Goal: Task Accomplishment & Management: Manage account settings

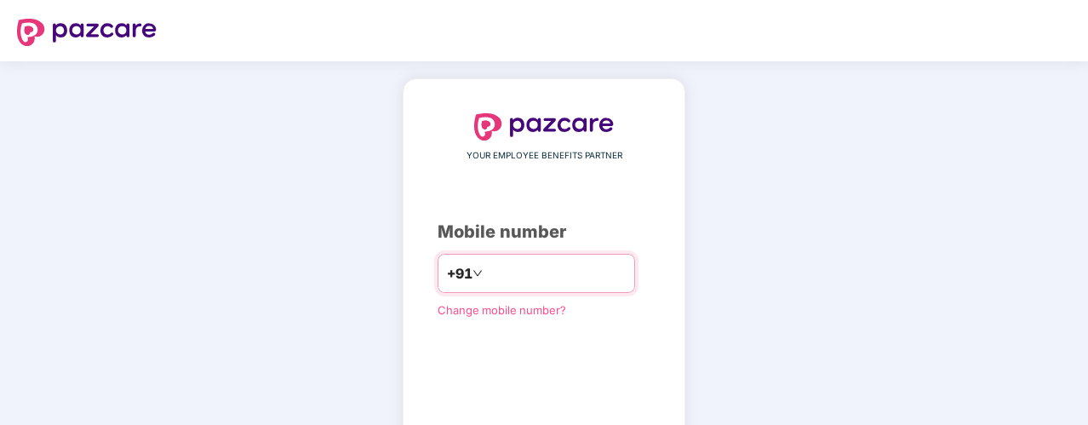
scroll to position [138, 0]
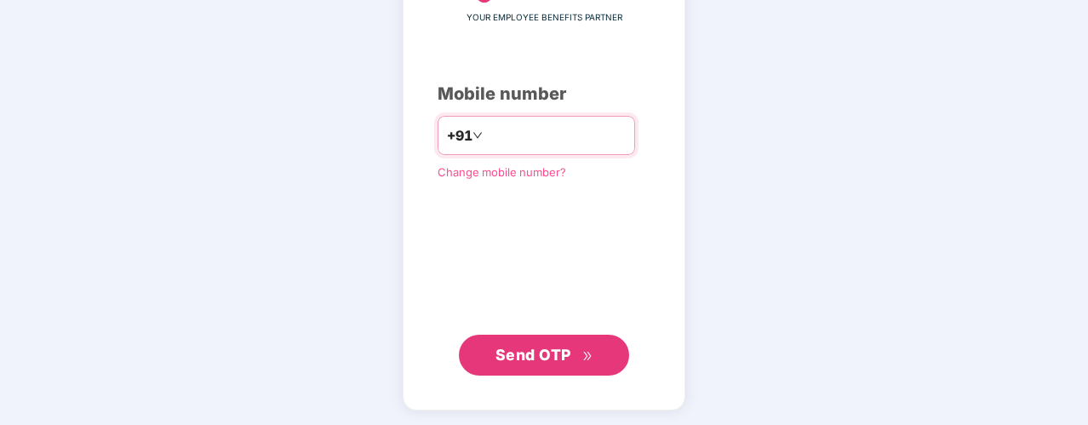
type input "**********"
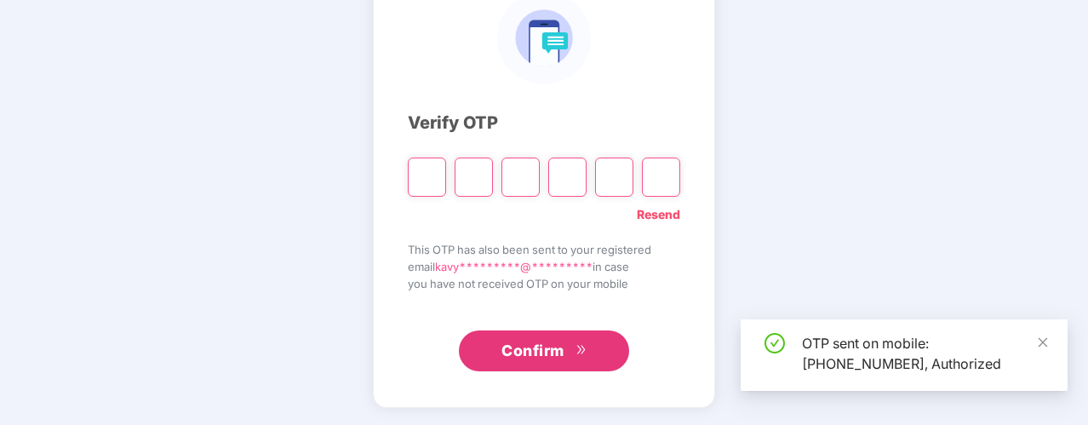
scroll to position [129, 0]
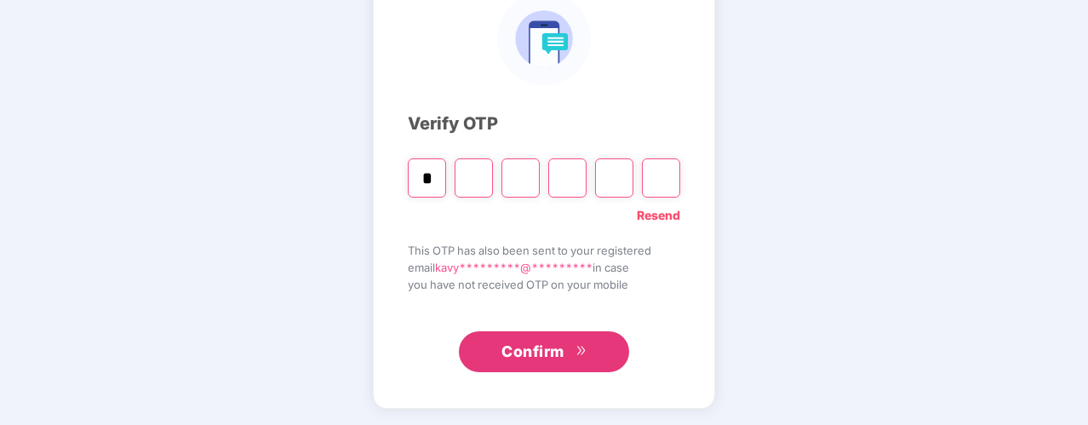
type input "*"
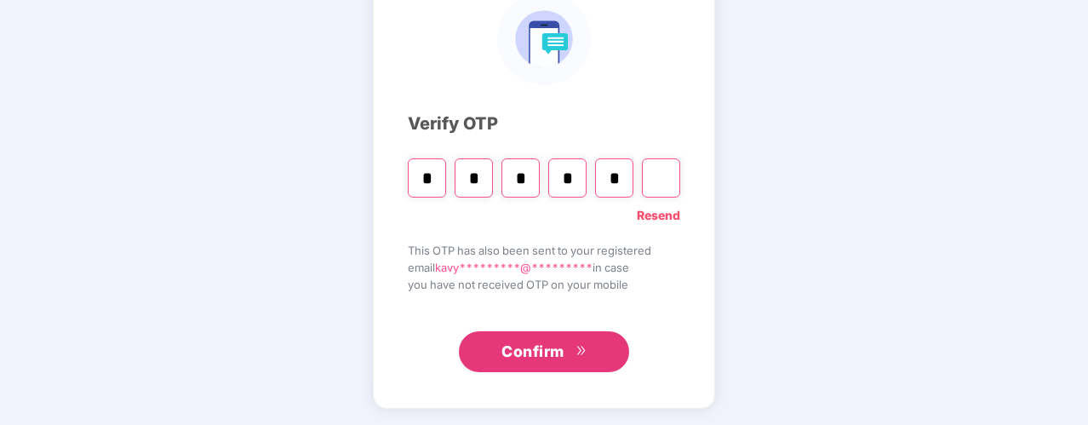
type input "*"
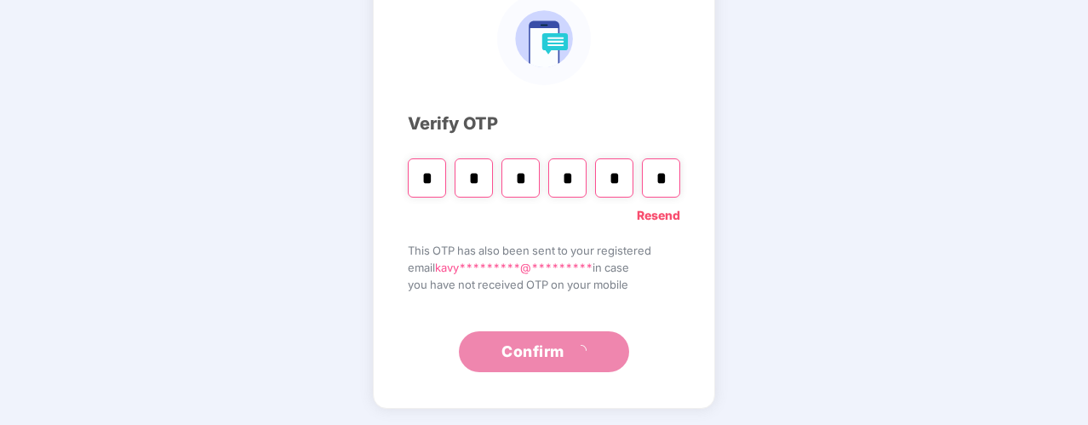
scroll to position [95, 0]
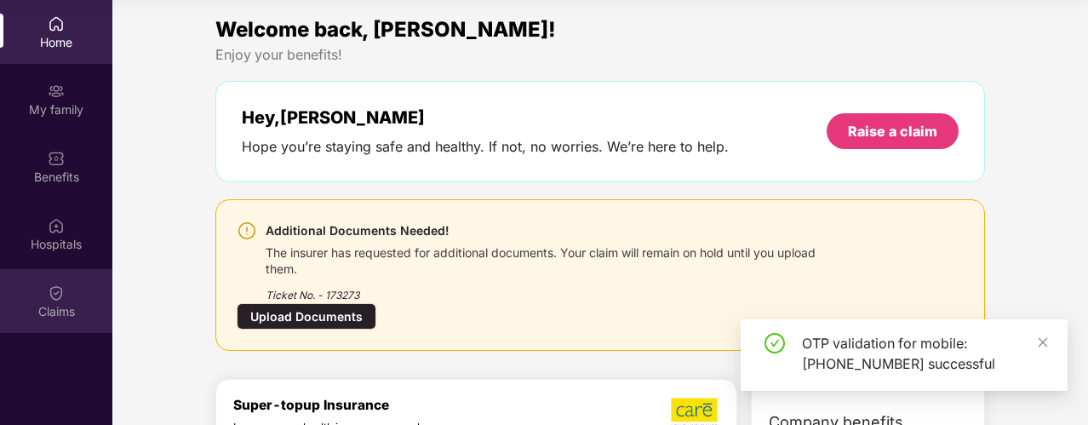
click at [28, 305] on div "Claims" at bounding box center [56, 311] width 112 height 17
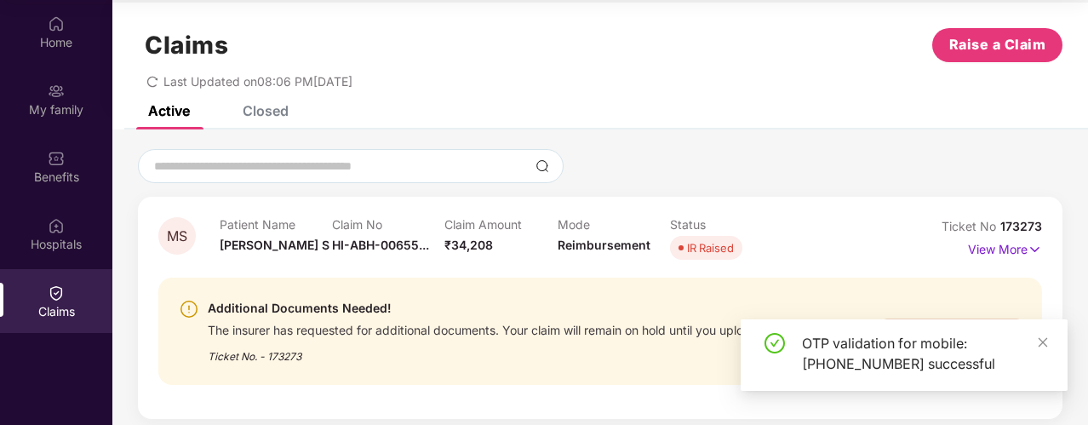
scroll to position [22, 0]
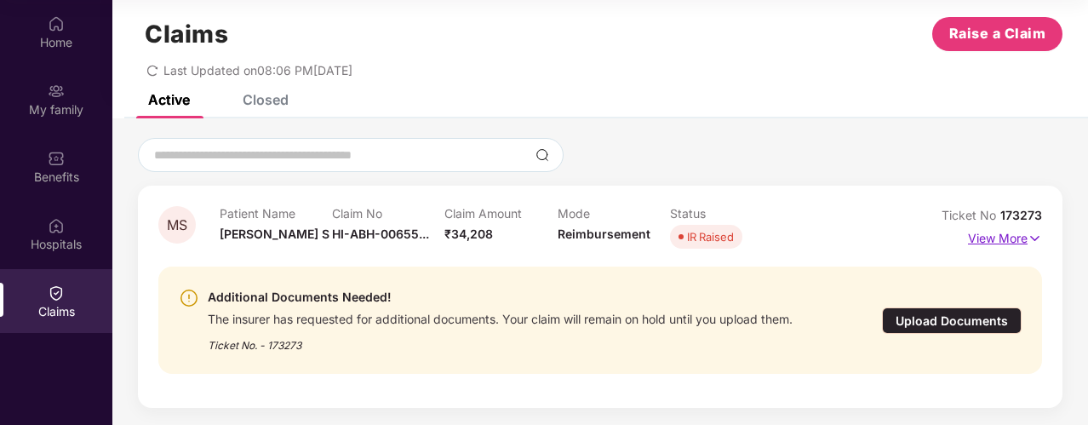
click at [969, 233] on p "View More" at bounding box center [1005, 236] width 74 height 23
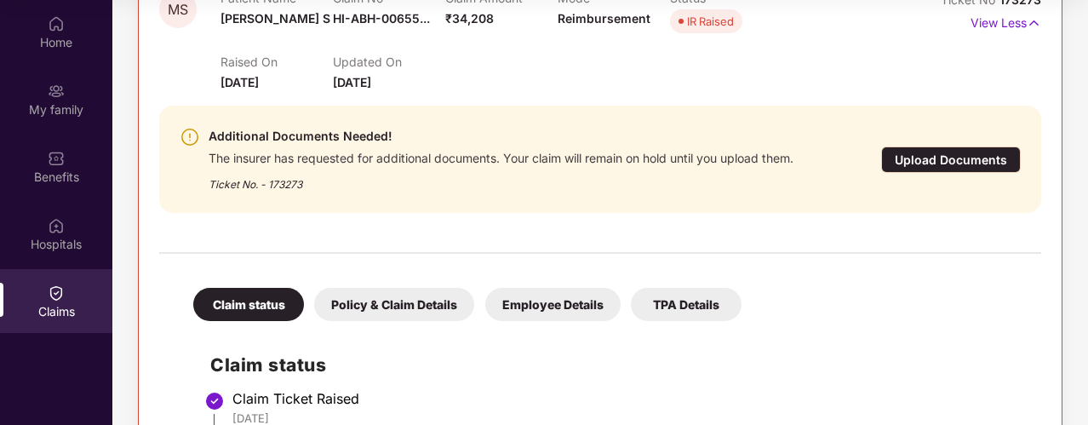
scroll to position [260, 0]
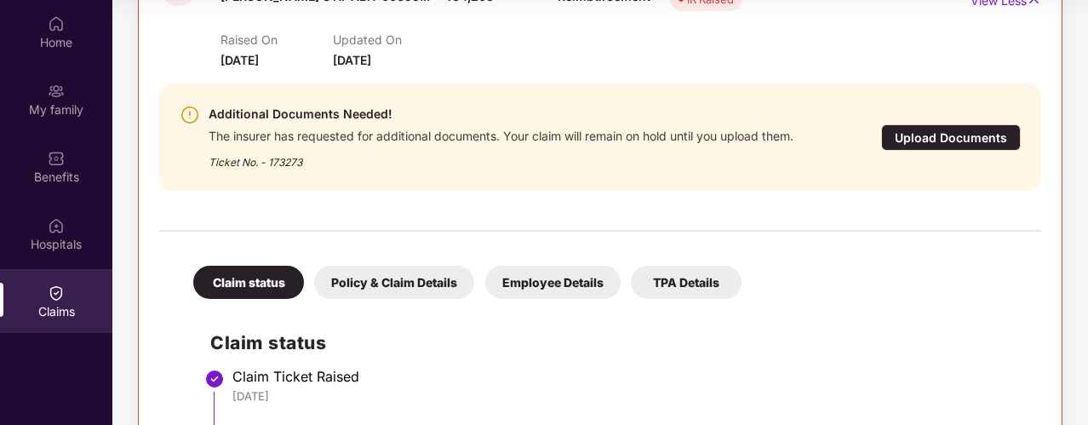
click at [906, 132] on div "Upload Documents" at bounding box center [951, 137] width 140 height 26
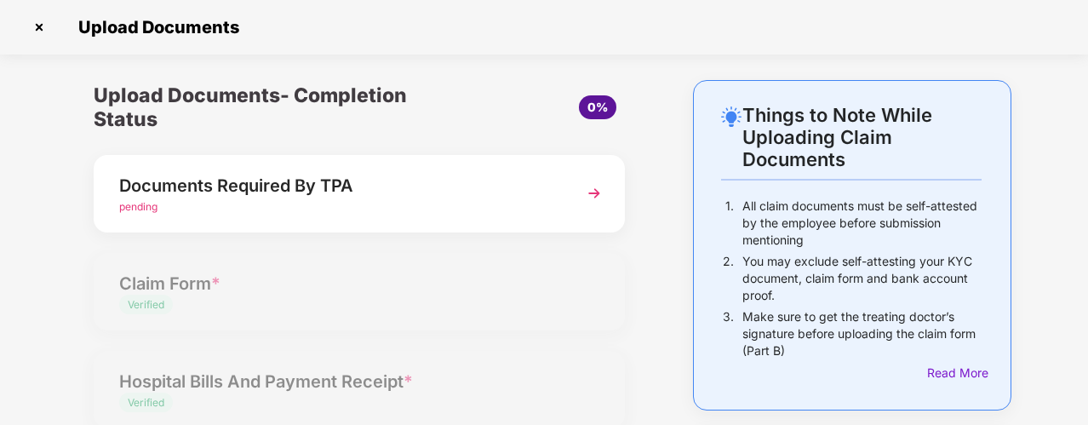
scroll to position [85, 0]
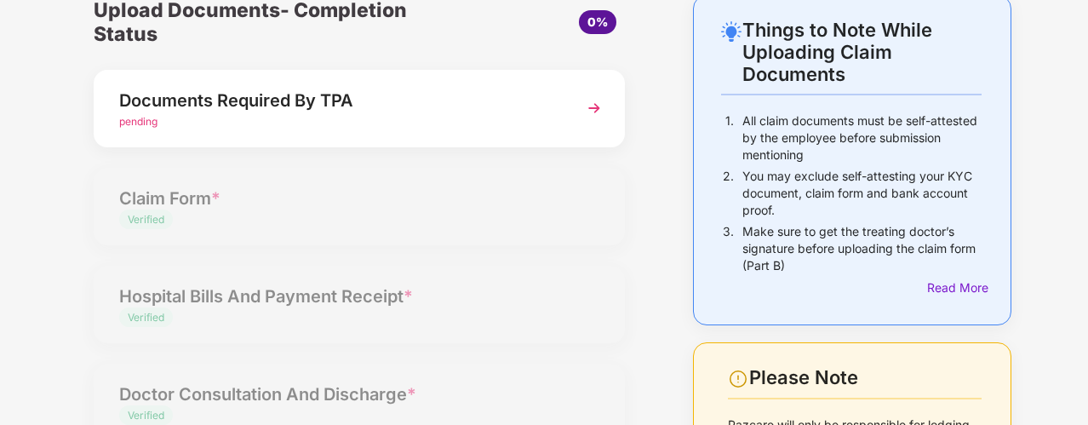
click at [233, 96] on div "Documents Required By TPA" at bounding box center [339, 100] width 440 height 27
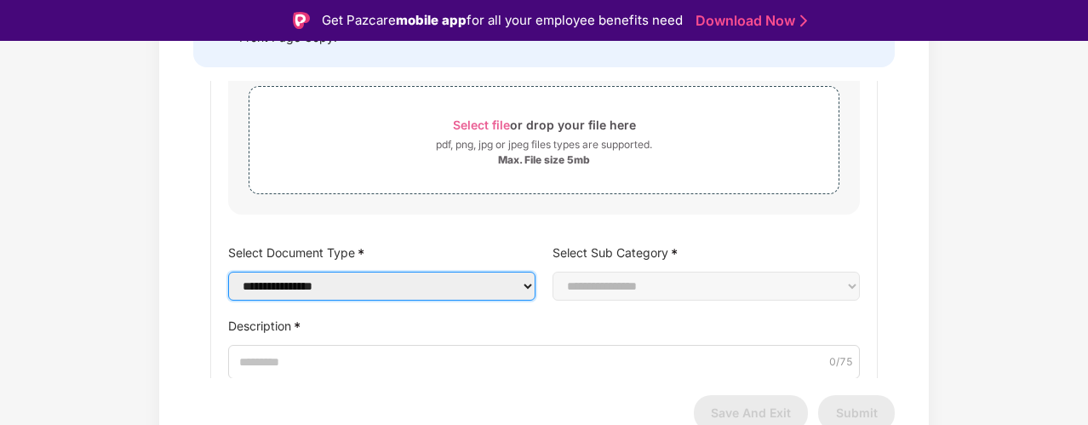
click at [420, 292] on select "**********" at bounding box center [381, 285] width 307 height 29
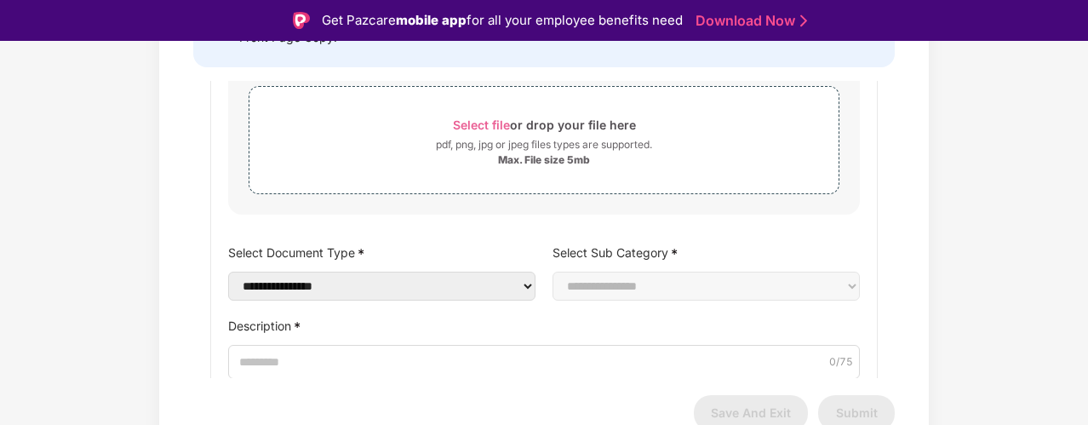
click at [368, 333] on label "Description *" at bounding box center [544, 325] width 632 height 25
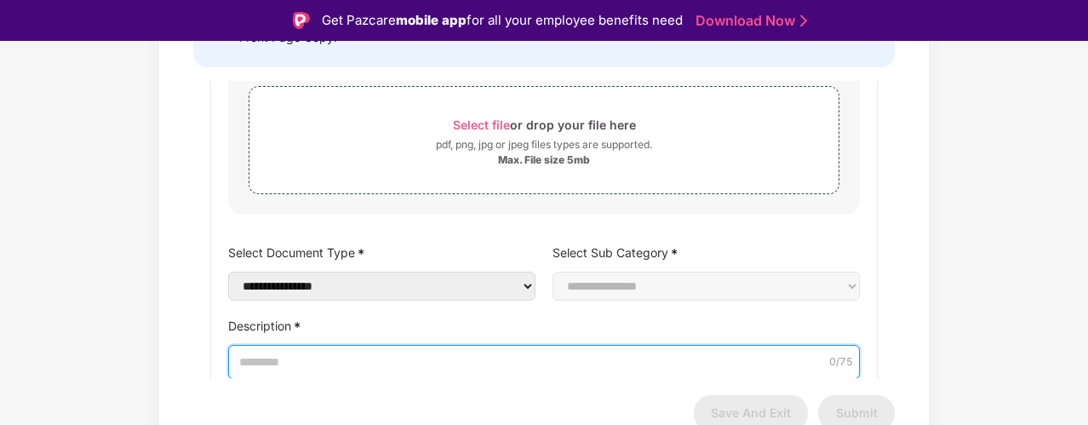
click at [368, 345] on input "Description *" at bounding box center [544, 362] width 632 height 34
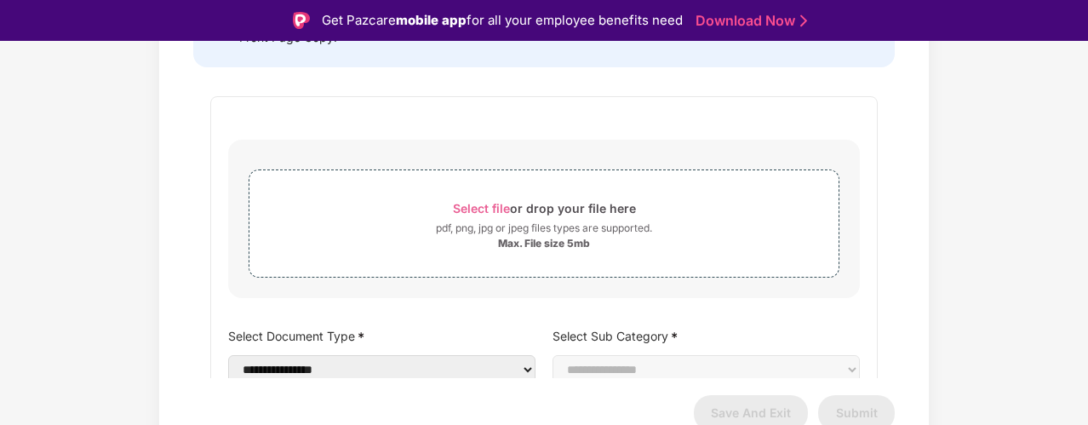
scroll to position [0, 0]
click at [477, 209] on span "Select file" at bounding box center [481, 210] width 57 height 14
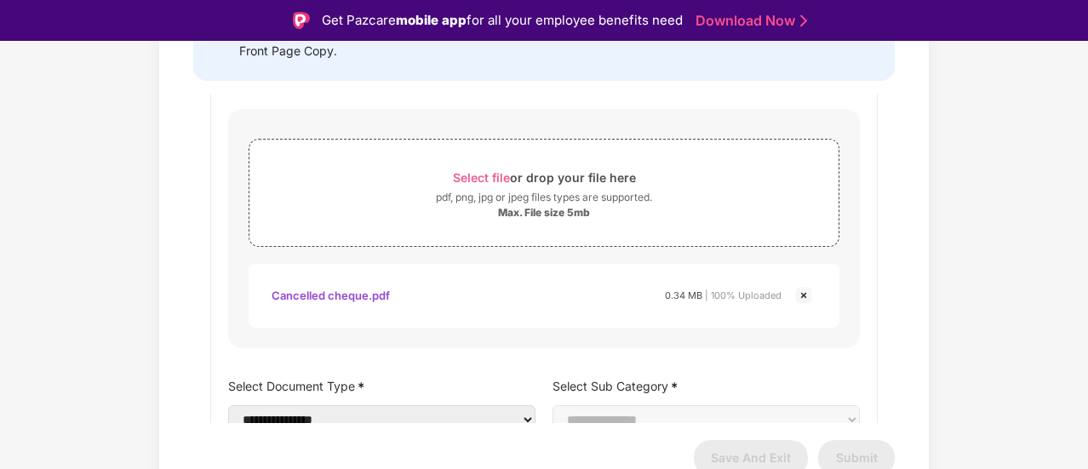
scroll to position [85, 0]
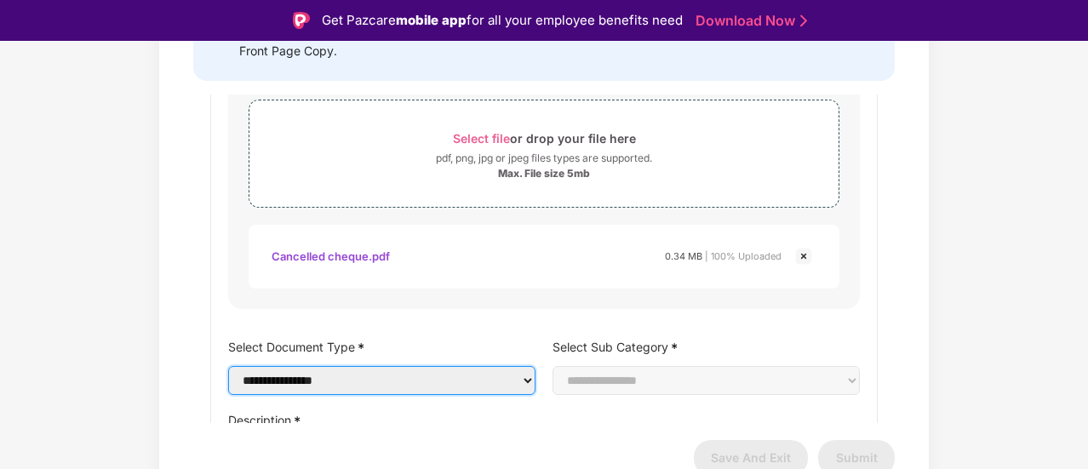
click at [373, 375] on select "**********" at bounding box center [381, 380] width 307 height 29
click at [318, 370] on select "**********" at bounding box center [381, 380] width 307 height 29
select select "**********"
click at [228, 366] on select "**********" at bounding box center [381, 380] width 307 height 29
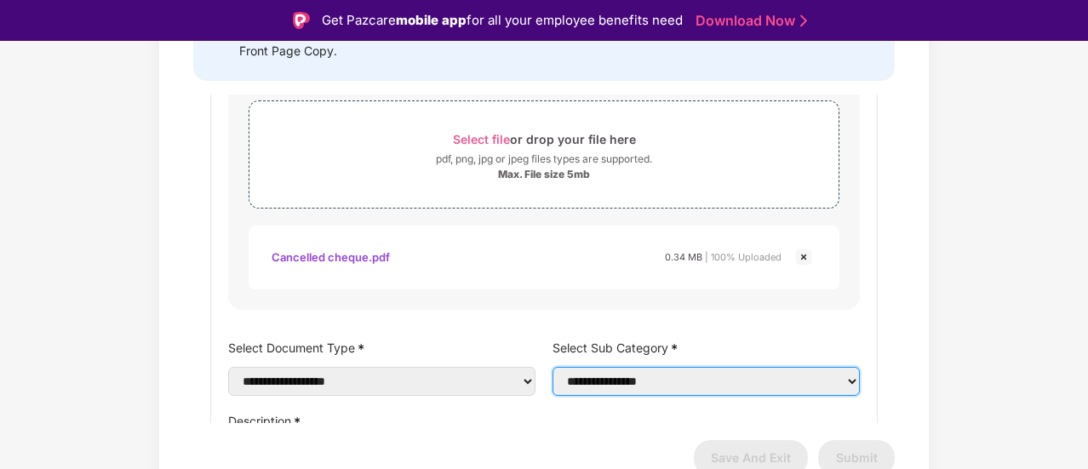
click at [603, 393] on select "**********" at bounding box center [705, 381] width 307 height 29
select select "**********"
click at [552, 367] on select "**********" at bounding box center [705, 381] width 307 height 29
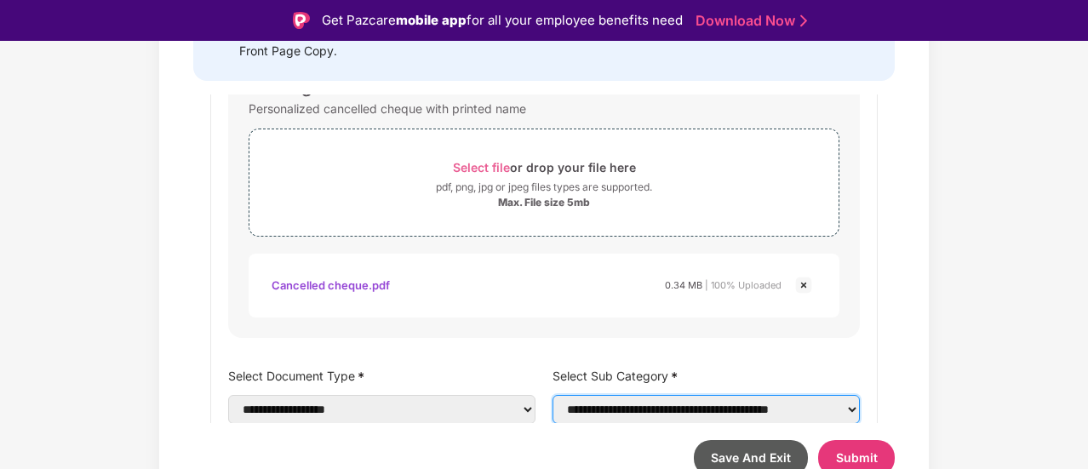
scroll to position [94, 0]
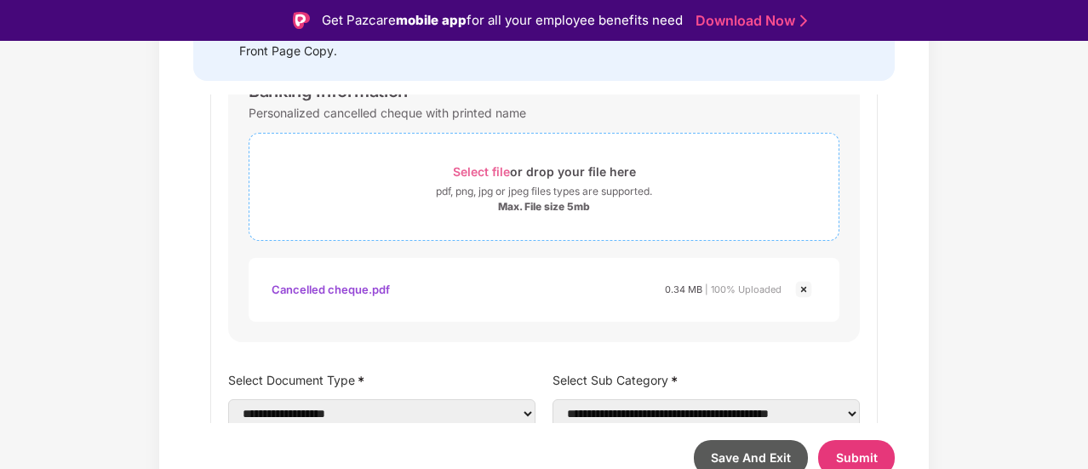
click at [493, 166] on span "Select file" at bounding box center [481, 171] width 57 height 14
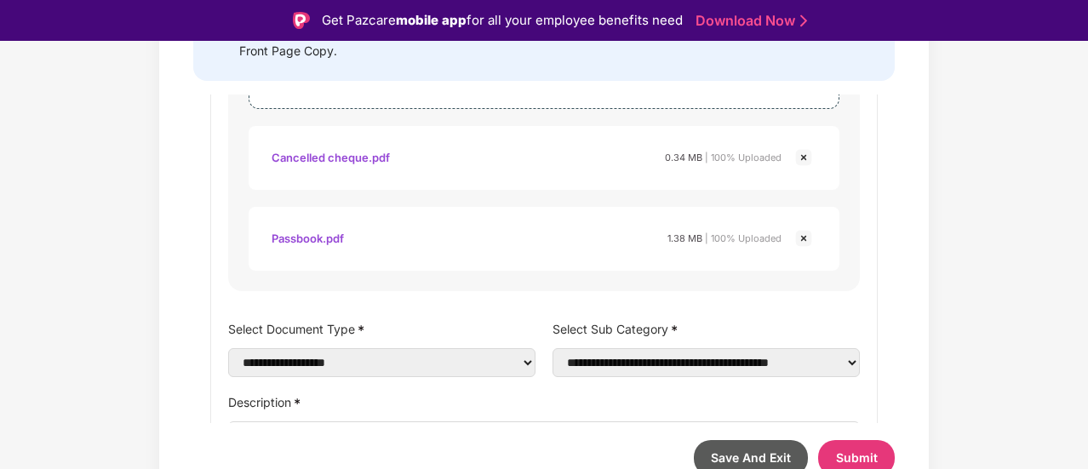
scroll to position [346, 0]
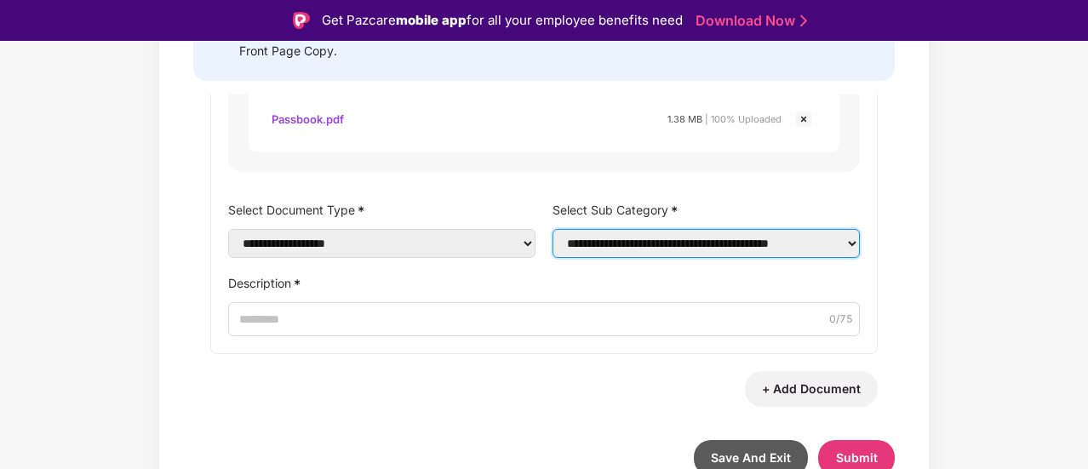
drag, startPoint x: 560, startPoint y: 243, endPoint x: 708, endPoint y: 247, distance: 148.2
click at [708, 247] on select "**********" at bounding box center [705, 243] width 307 height 29
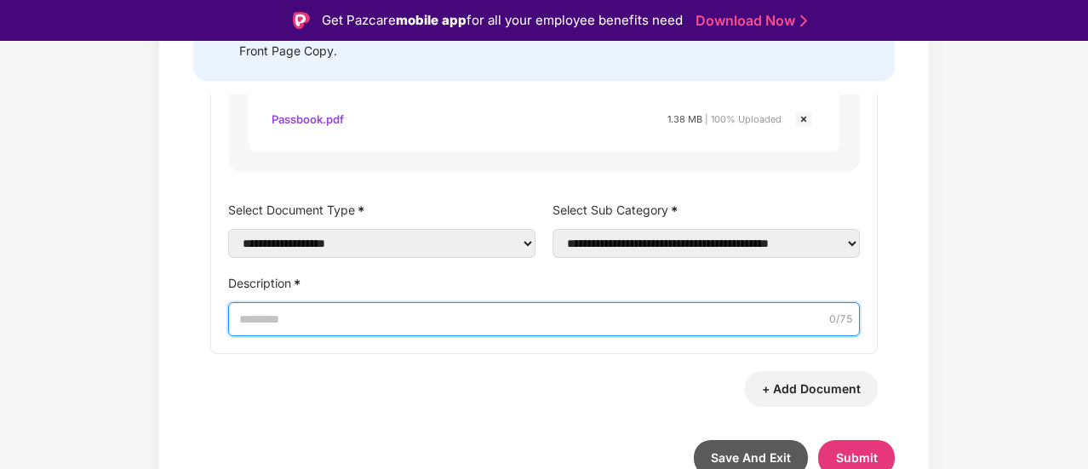
click at [391, 327] on input "Description *" at bounding box center [544, 319] width 632 height 34
type input "*"
type input "**********"
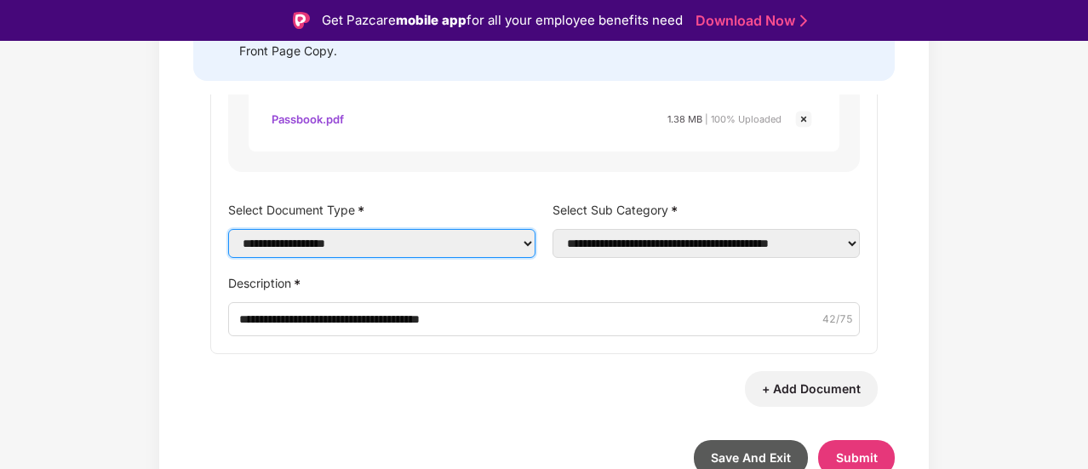
click at [468, 229] on select "**********" at bounding box center [381, 243] width 307 height 29
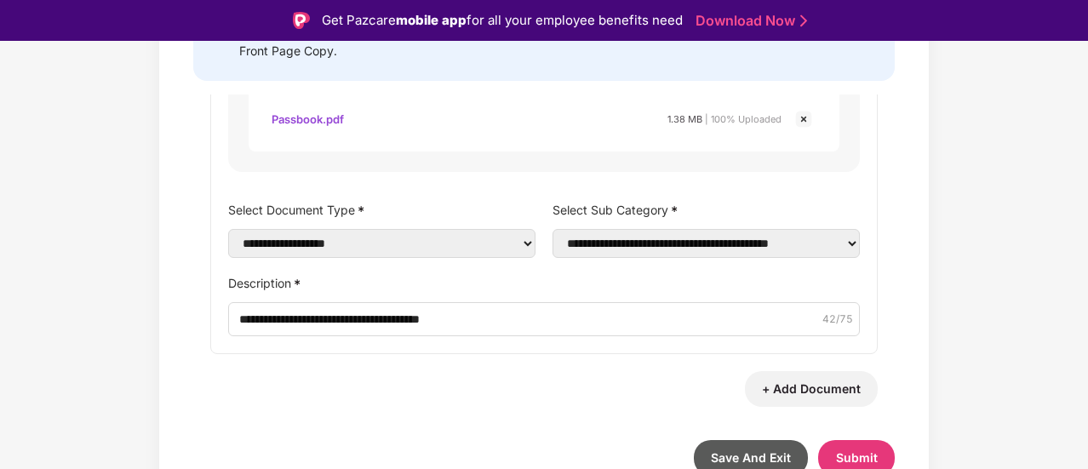
click at [449, 205] on label "Select Document Type *" at bounding box center [381, 209] width 307 height 25
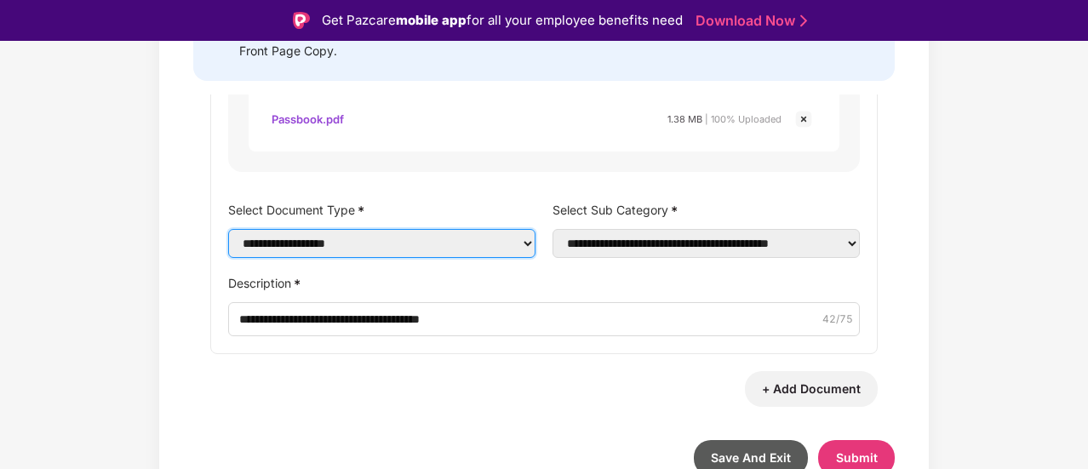
click at [449, 229] on select "**********" at bounding box center [381, 243] width 307 height 29
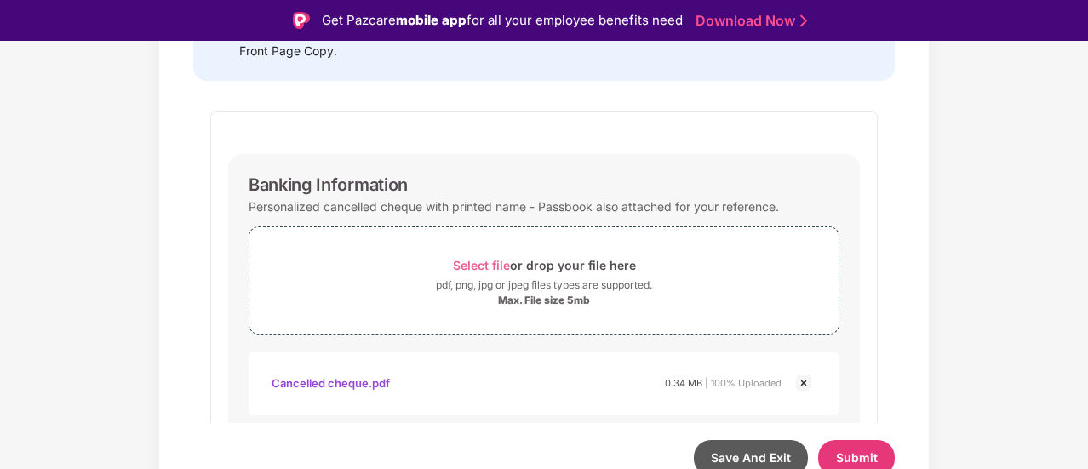
scroll to position [0, 0]
click at [455, 112] on div "**********" at bounding box center [543, 405] width 667 height 588
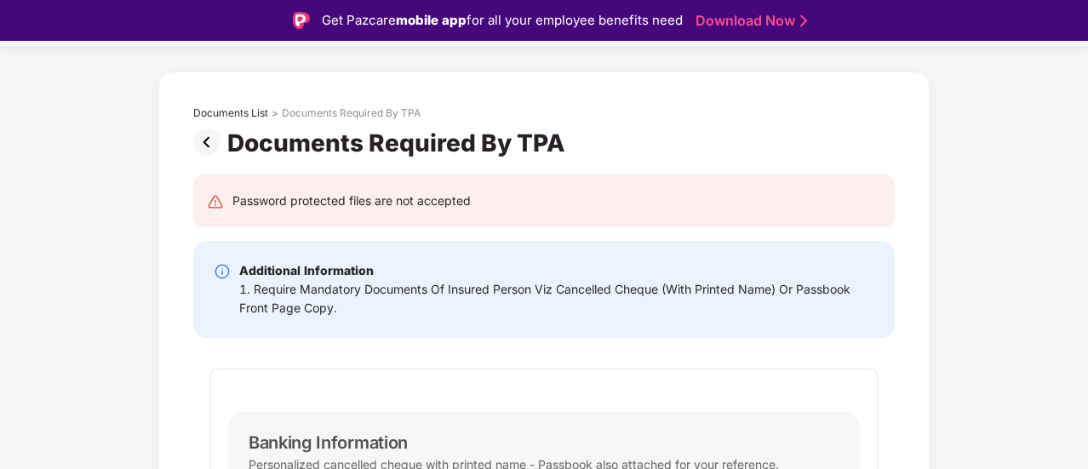
scroll to position [85, 0]
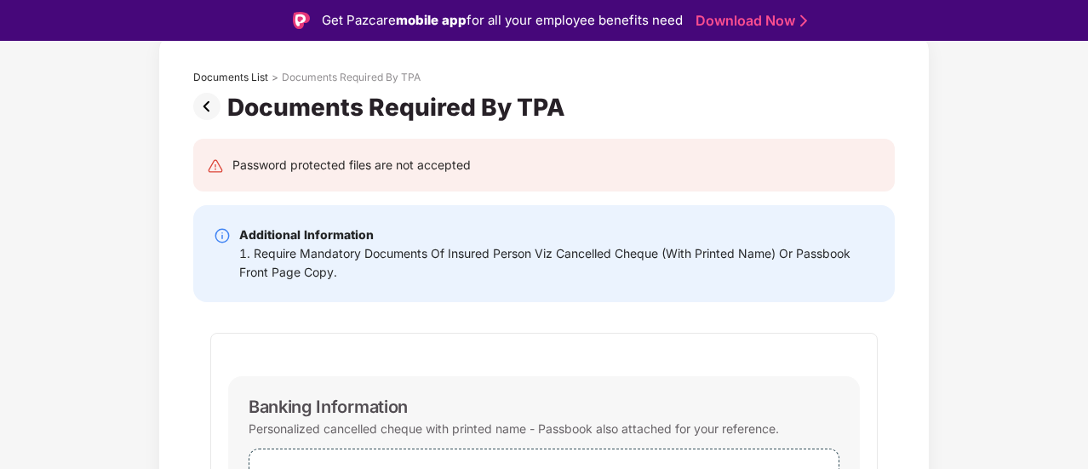
click at [422, 271] on div "1. Require Mandatory Documents Of Insured Person Viz Cancelled Cheque (With Pri…" at bounding box center [556, 262] width 635 height 37
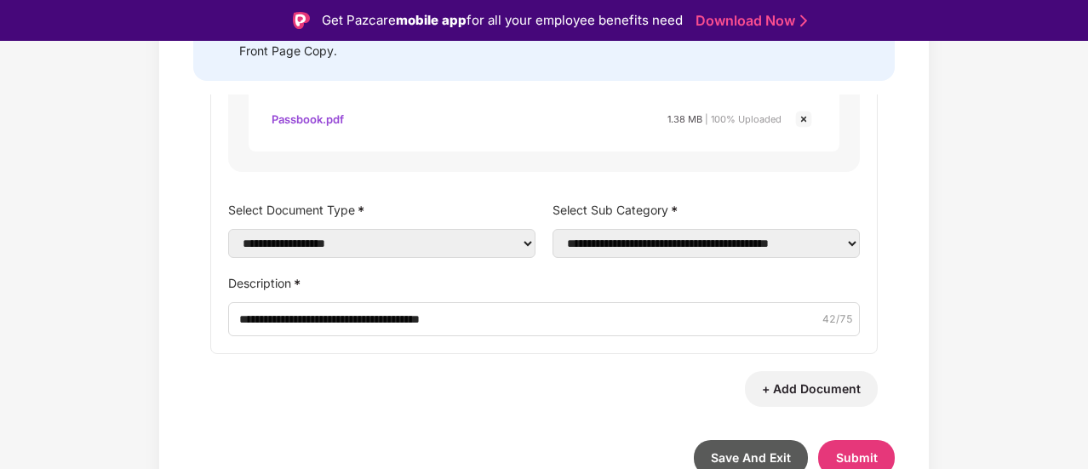
scroll to position [41, 0]
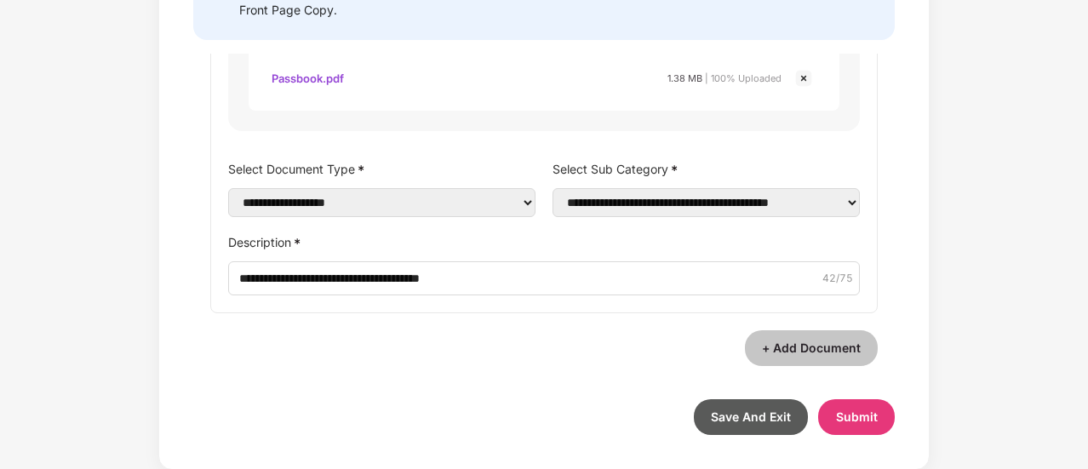
click at [815, 357] on button "+ Add Document" at bounding box center [811, 348] width 133 height 36
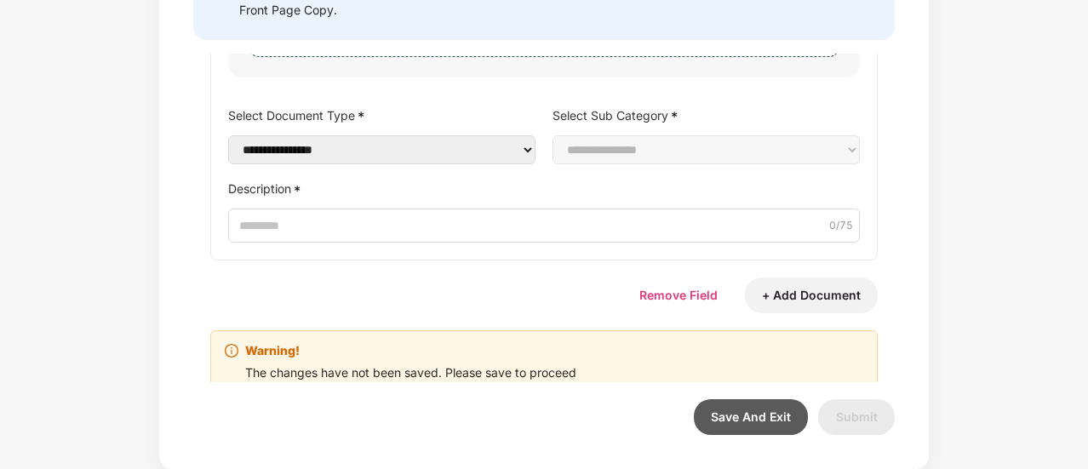
scroll to position [851, 0]
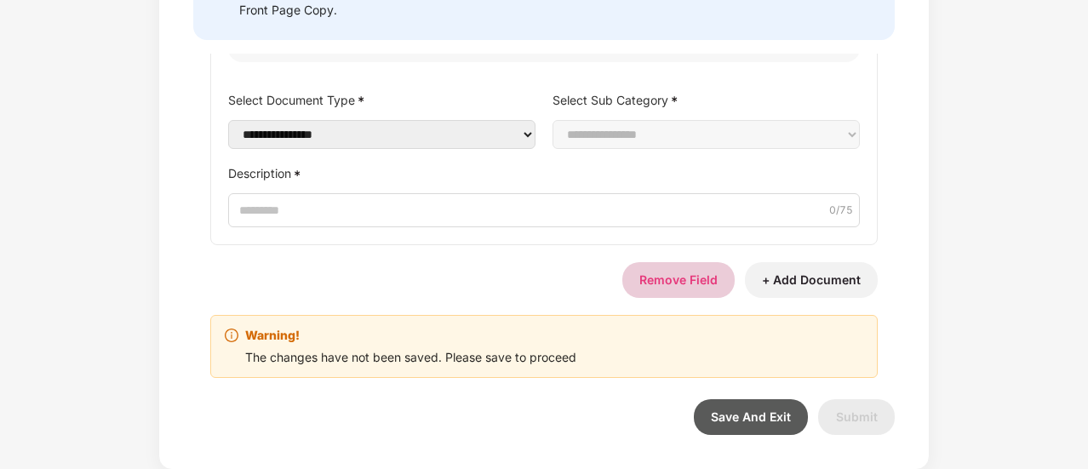
click at [681, 287] on button "Remove Field" at bounding box center [678, 280] width 112 height 36
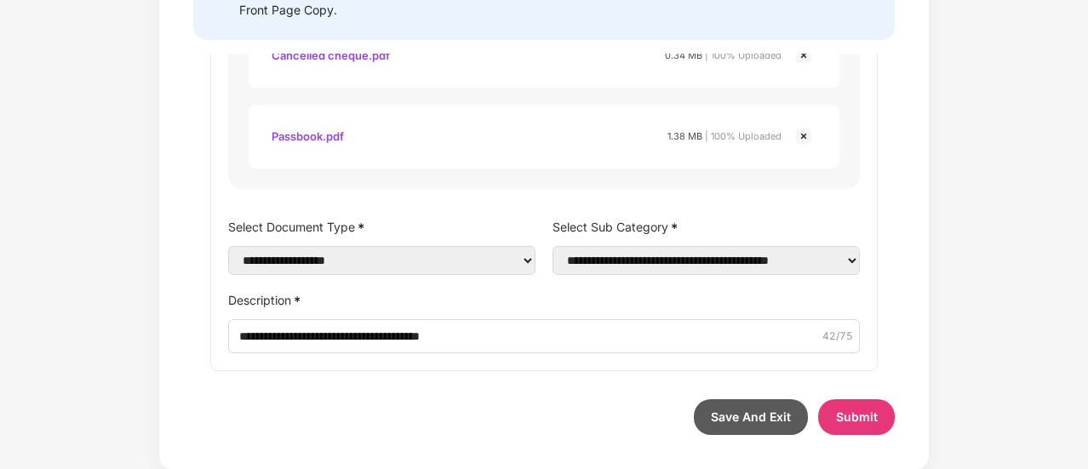
scroll to position [260, 0]
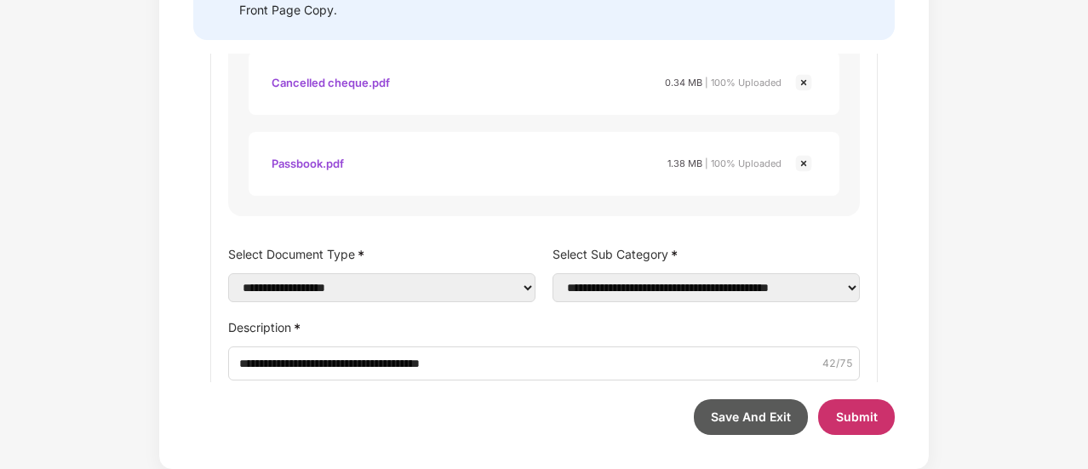
click at [848, 408] on button "Submit" at bounding box center [856, 417] width 77 height 36
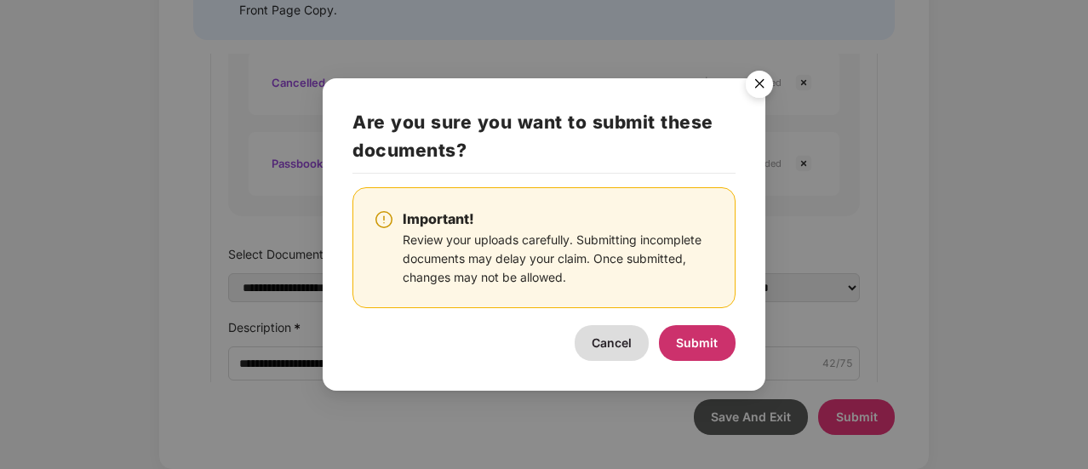
click at [691, 334] on button "Submit" at bounding box center [697, 343] width 77 height 36
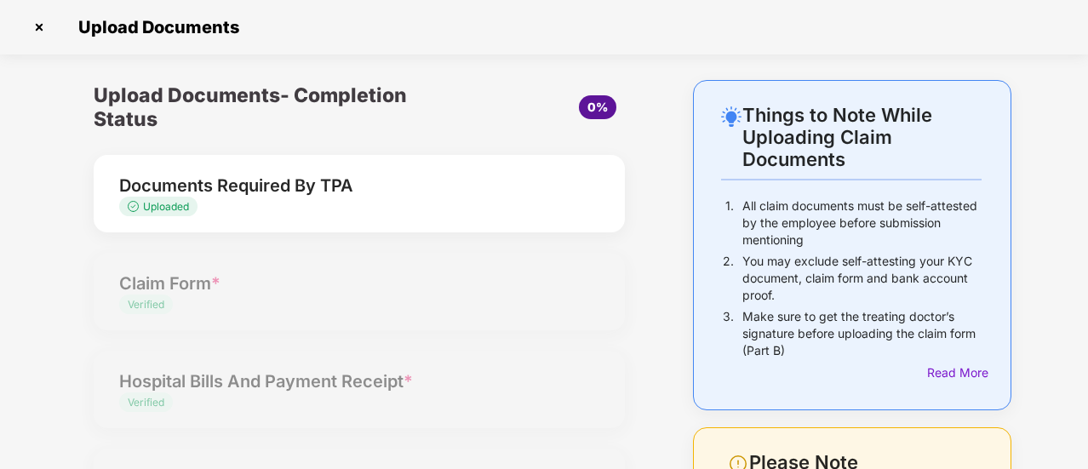
scroll to position [0, 0]
click at [237, 203] on div "Uploaded" at bounding box center [339, 207] width 440 height 16
click at [261, 186] on div "Documents Required By TPA" at bounding box center [339, 185] width 440 height 27
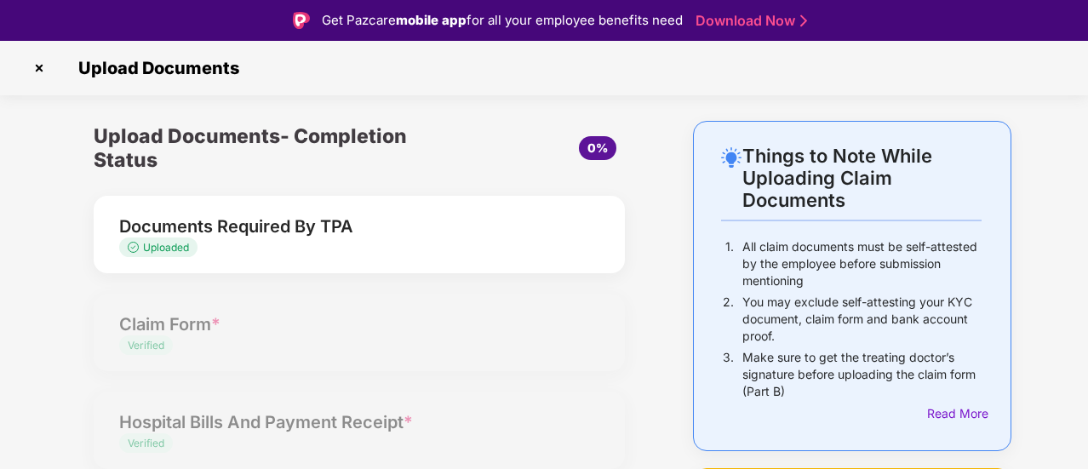
click at [35, 68] on img at bounding box center [39, 67] width 27 height 27
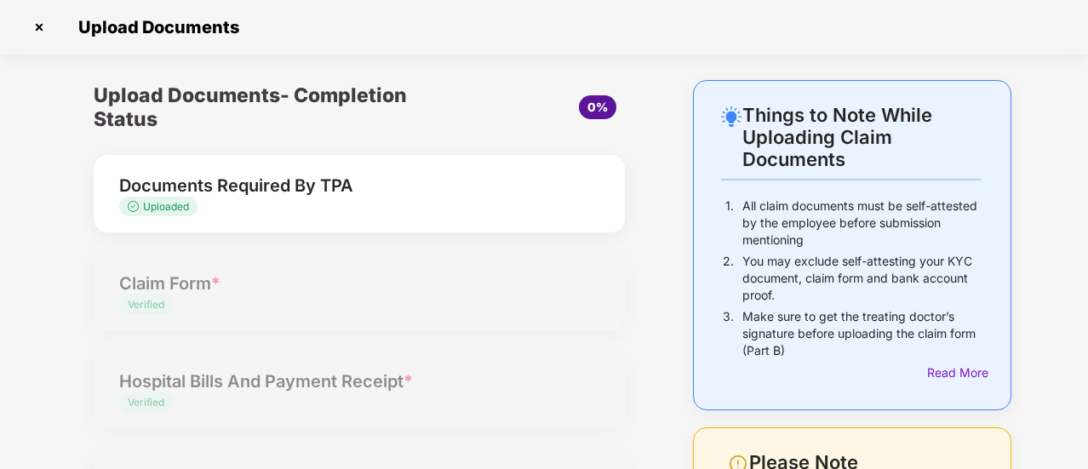
click at [39, 28] on img at bounding box center [39, 27] width 27 height 27
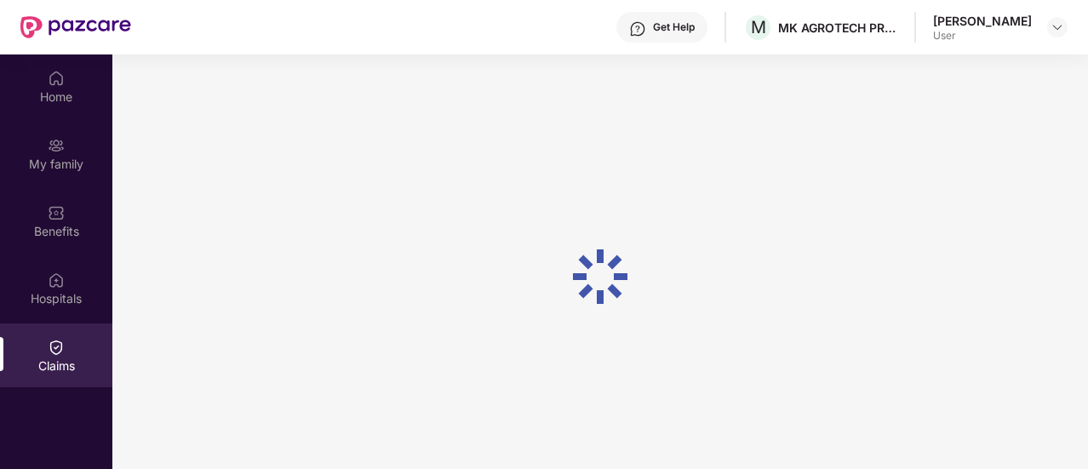
scroll to position [95, 0]
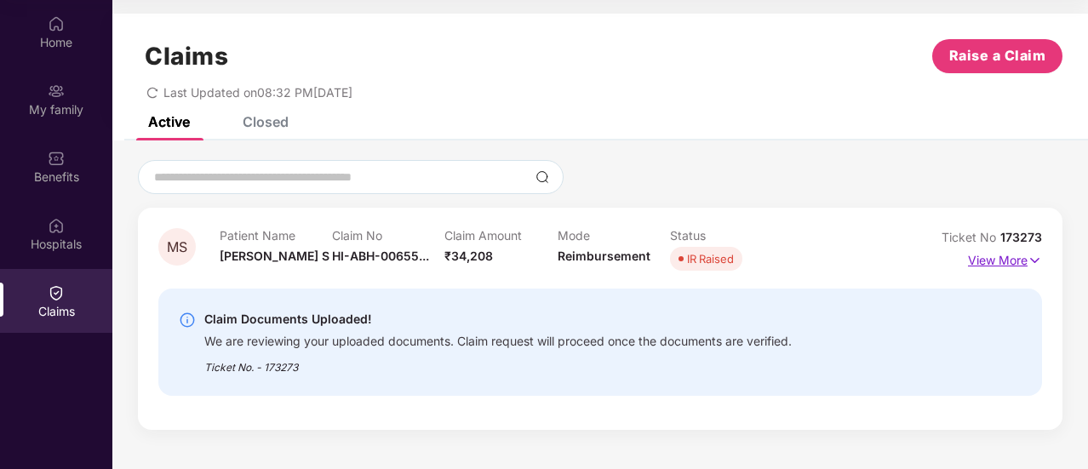
click at [984, 263] on p "View More" at bounding box center [1005, 258] width 74 height 23
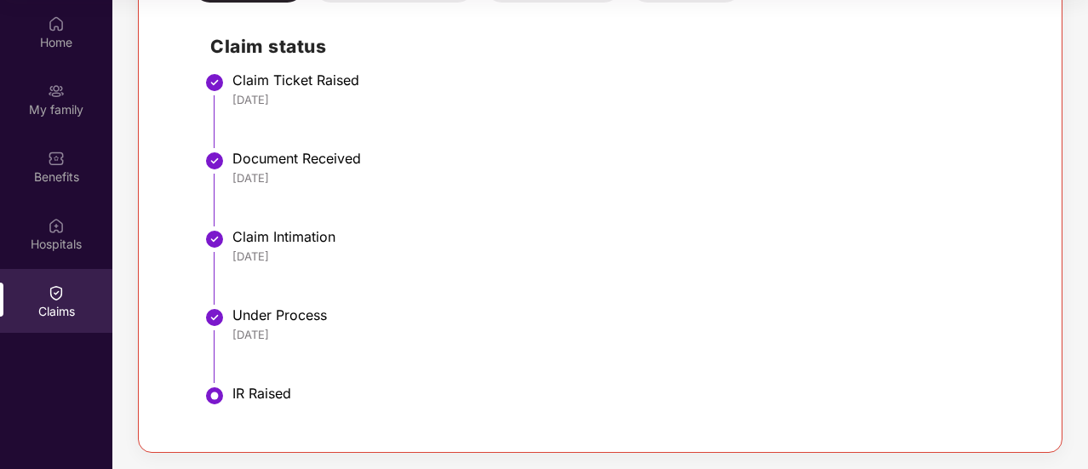
scroll to position [386, 0]
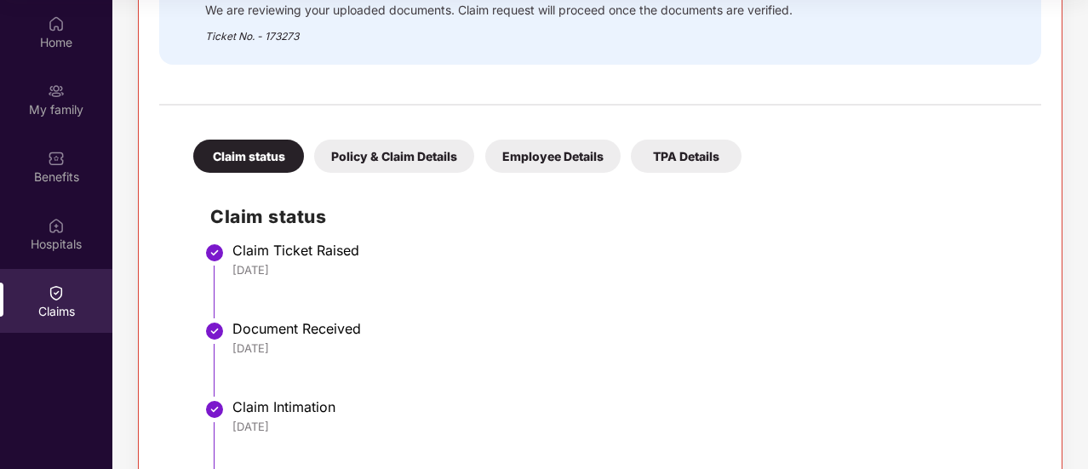
click at [398, 157] on div "Policy & Claim Details" at bounding box center [394, 156] width 160 height 33
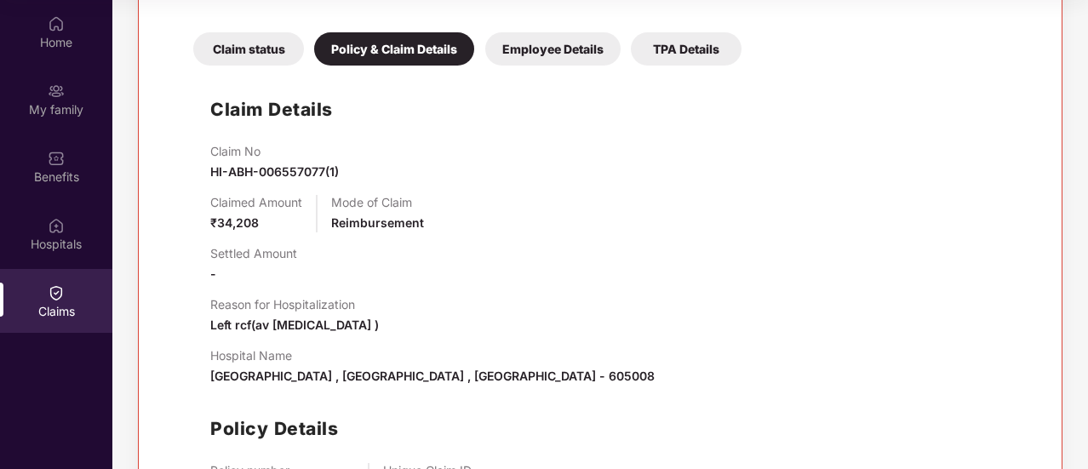
scroll to position [557, 0]
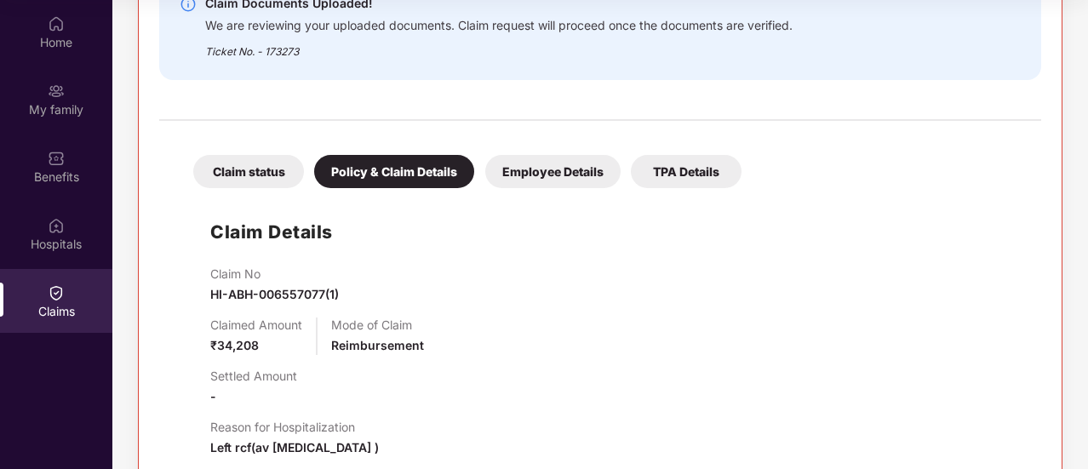
drag, startPoint x: 561, startPoint y: 161, endPoint x: 562, endPoint y: 171, distance: 10.2
click at [562, 171] on div "Employee Details" at bounding box center [552, 171] width 135 height 33
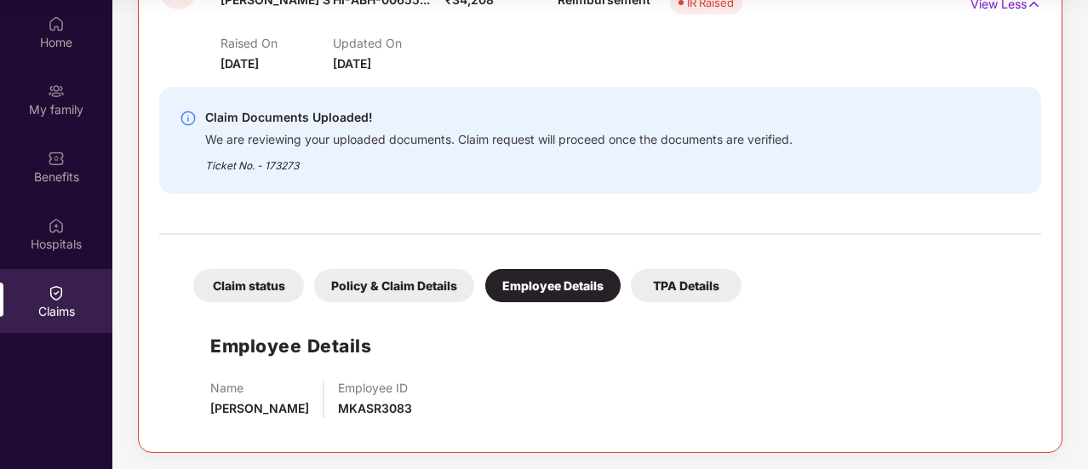
click at [686, 275] on div "TPA Details" at bounding box center [686, 285] width 111 height 33
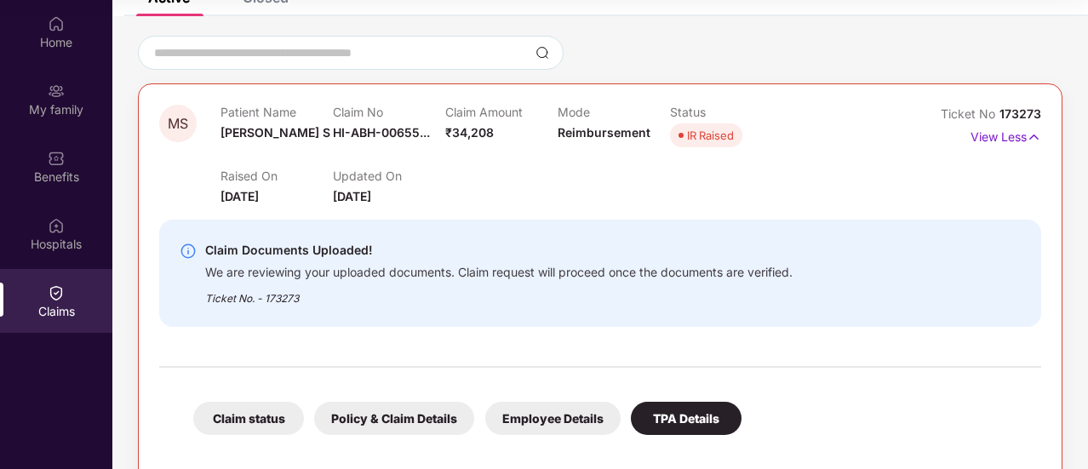
scroll to position [39, 0]
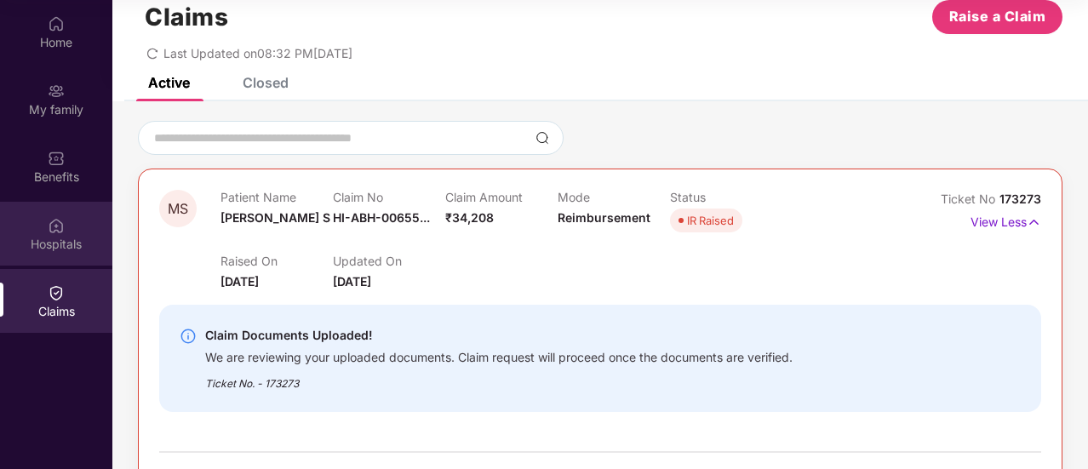
click at [71, 237] on div "Hospitals" at bounding box center [56, 244] width 112 height 17
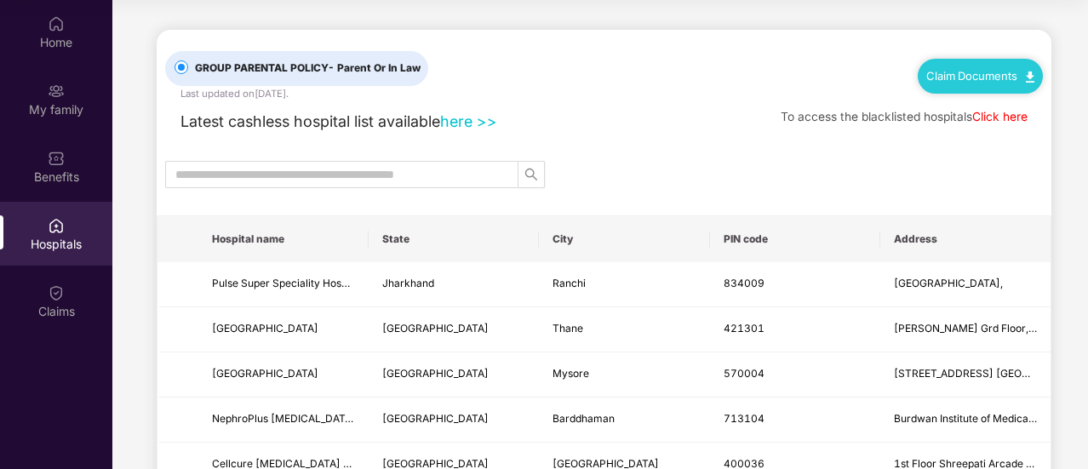
scroll to position [85, 0]
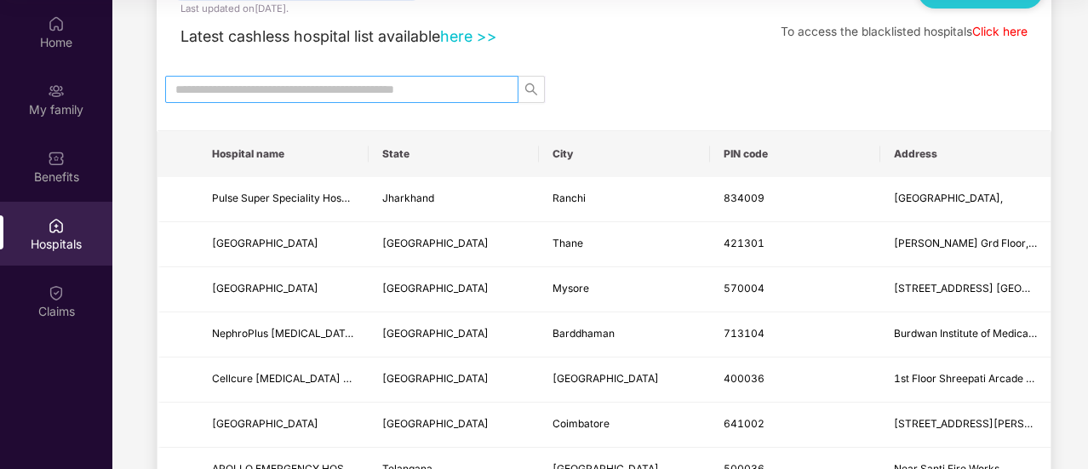
click at [361, 97] on input "text" at bounding box center [334, 89] width 319 height 19
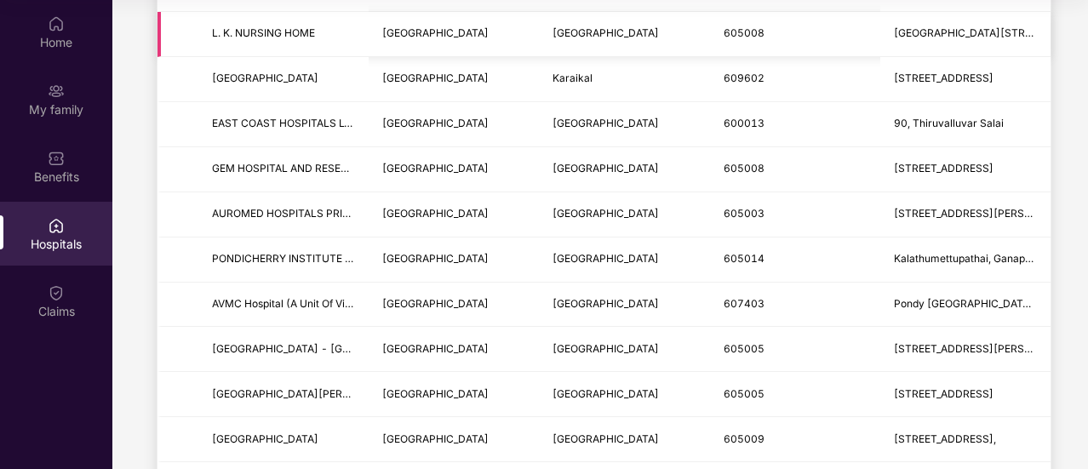
scroll to position [0, 0]
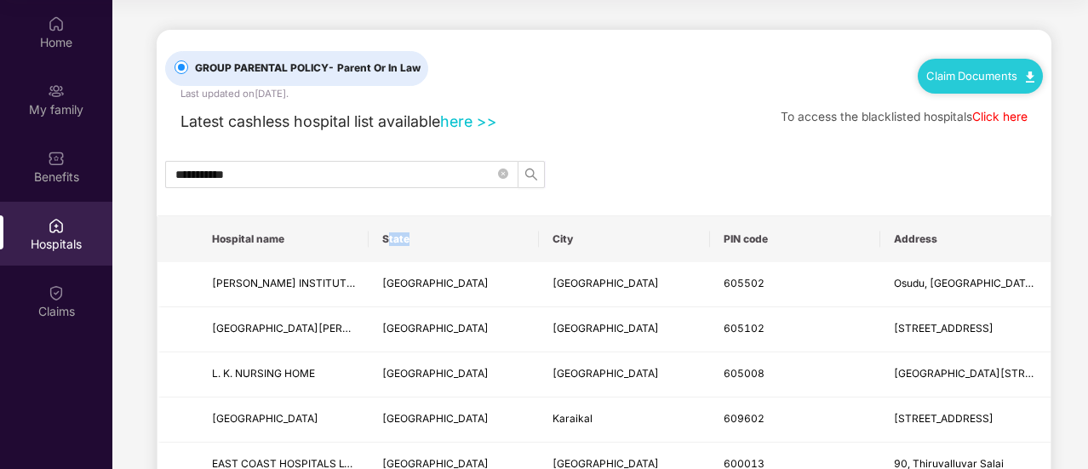
drag, startPoint x: 386, startPoint y: 236, endPoint x: 484, endPoint y: 237, distance: 97.9
click at [484, 237] on th "State" at bounding box center [454, 239] width 170 height 46
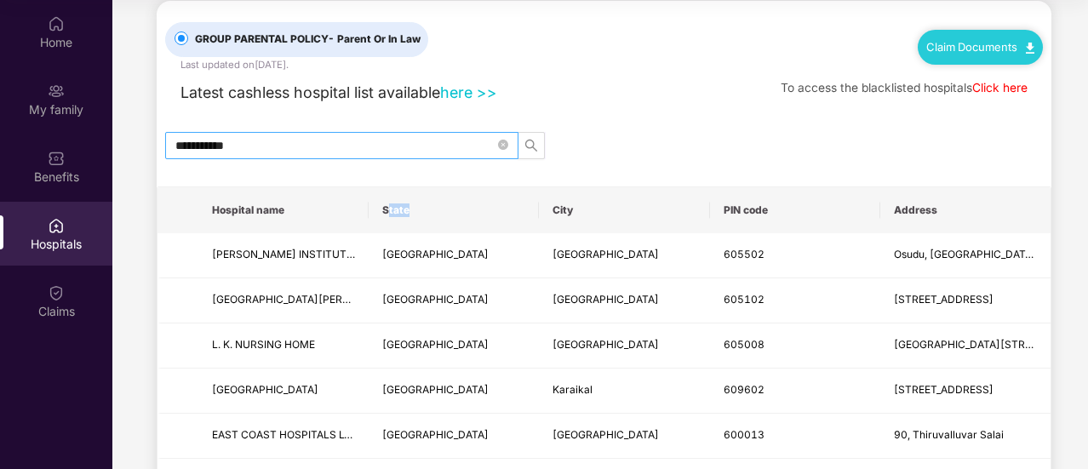
scroll to position [30, 0]
click at [266, 140] on input "**********" at bounding box center [334, 144] width 319 height 19
type input "*"
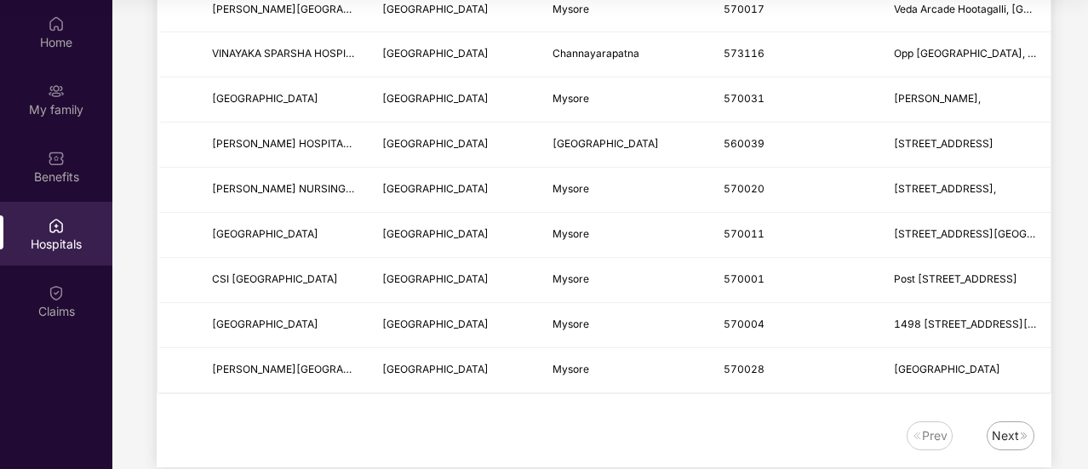
scroll to position [2138, 0]
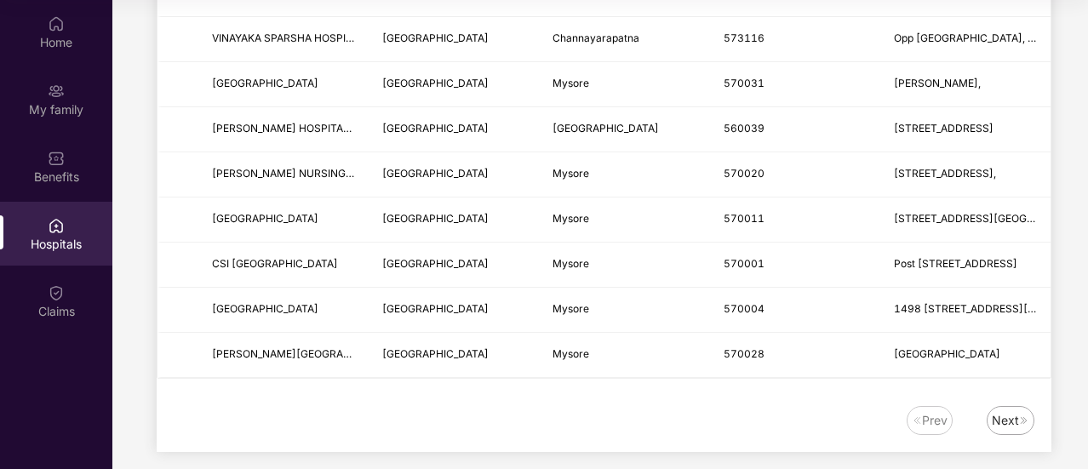
type input "******"
click at [997, 411] on div "Next" at bounding box center [1005, 420] width 27 height 19
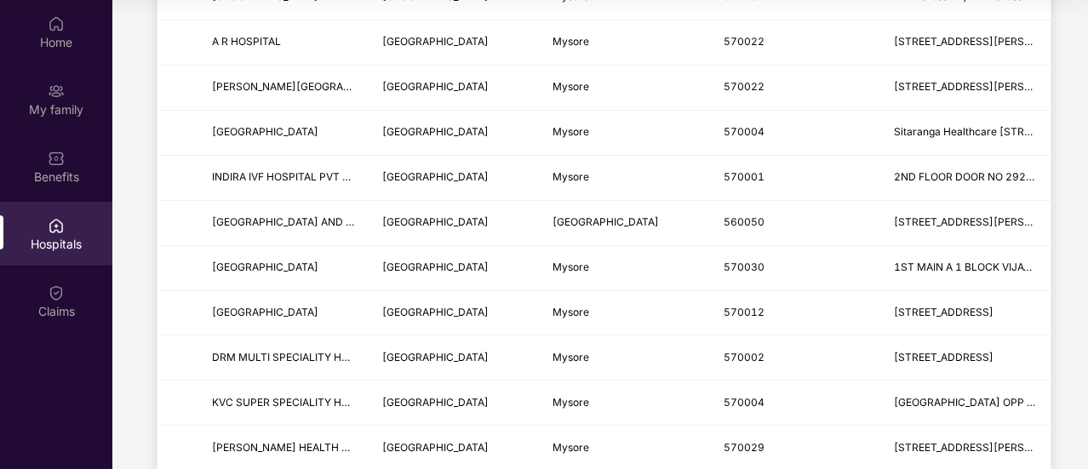
scroll to position [333, 0]
click at [39, 176] on div "Benefits" at bounding box center [56, 177] width 112 height 17
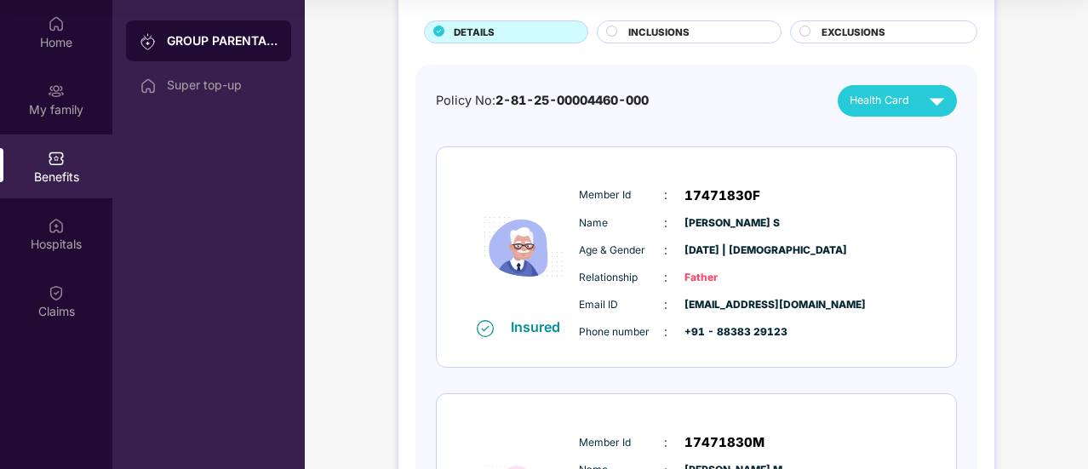
scroll to position [0, 0]
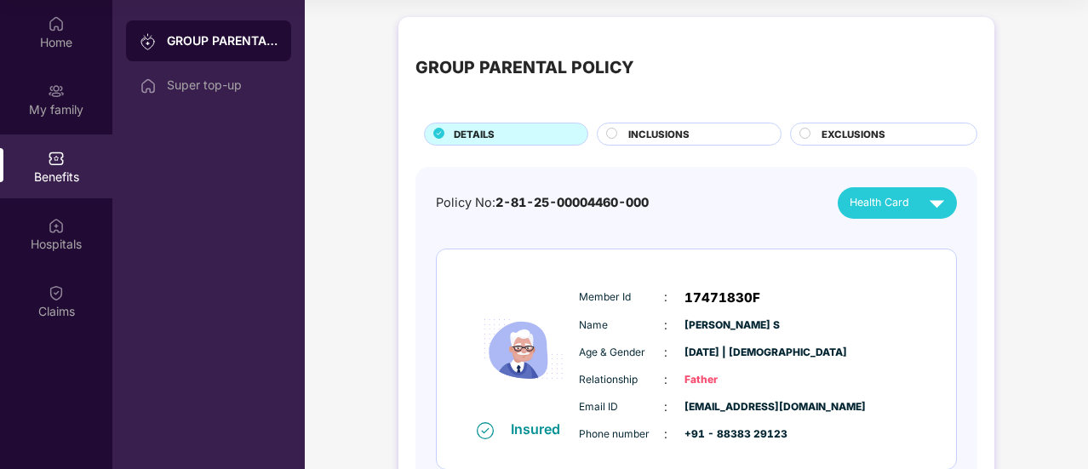
click at [698, 133] on div "INCLUSIONS" at bounding box center [696, 136] width 152 height 18
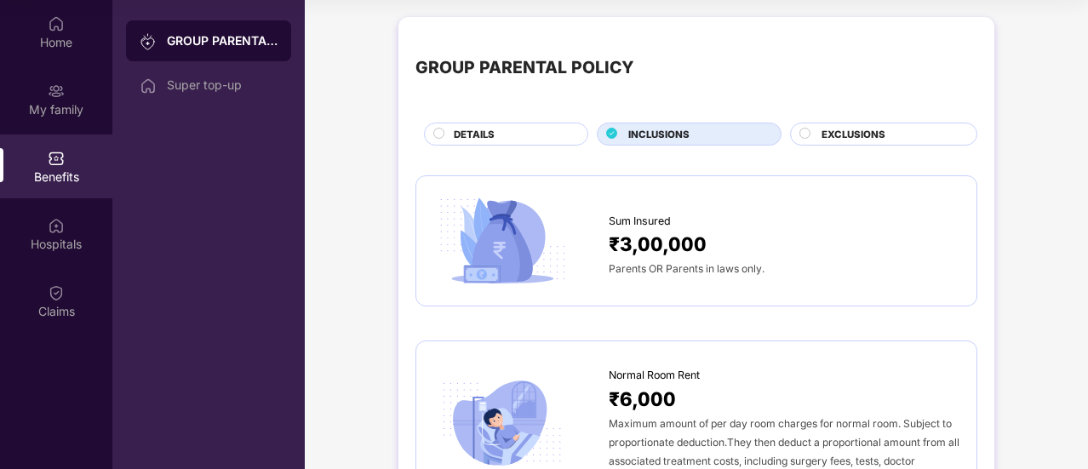
click at [809, 125] on div "EXCLUSIONS" at bounding box center [883, 134] width 187 height 23
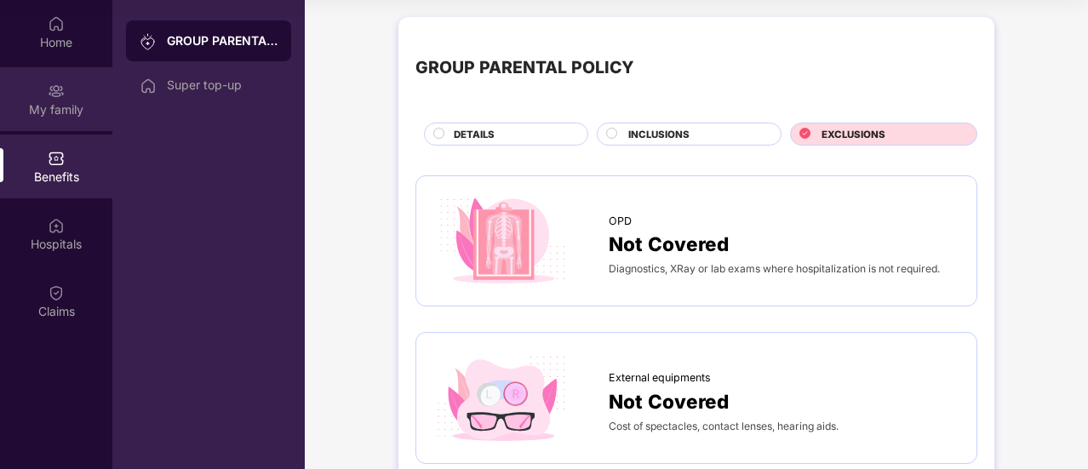
click at [54, 111] on div "My family" at bounding box center [56, 109] width 112 height 17
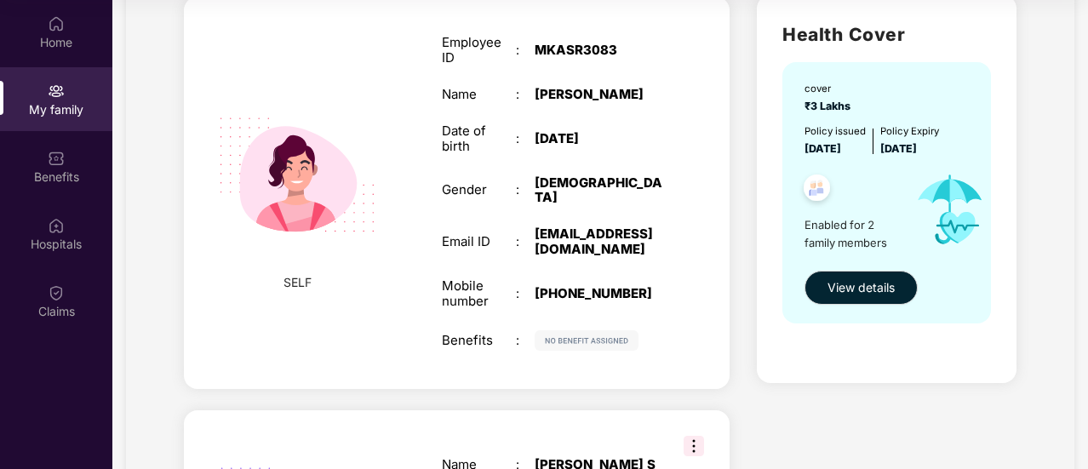
scroll to position [126, 0]
click at [586, 285] on div "[PHONE_NUMBER]" at bounding box center [598, 292] width 129 height 15
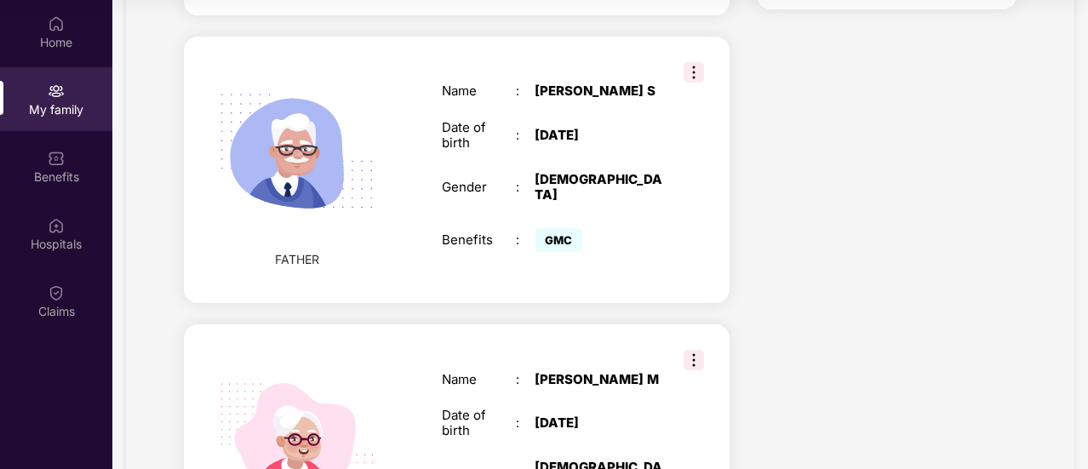
scroll to position [499, 0]
click at [700, 62] on img at bounding box center [693, 72] width 20 height 20
click at [293, 127] on img at bounding box center [296, 152] width 197 height 197
click at [552, 228] on span "GMC" at bounding box center [558, 240] width 48 height 24
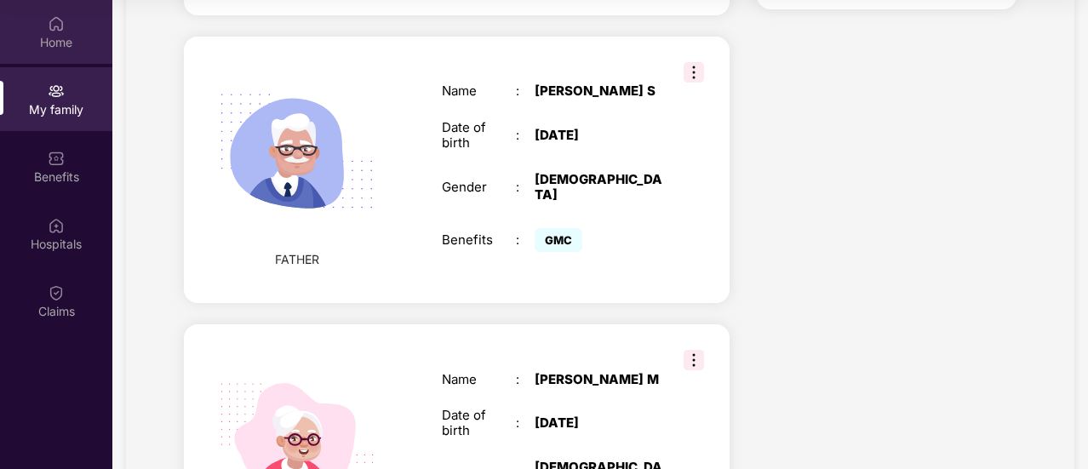
click at [62, 44] on div "Home" at bounding box center [56, 42] width 112 height 17
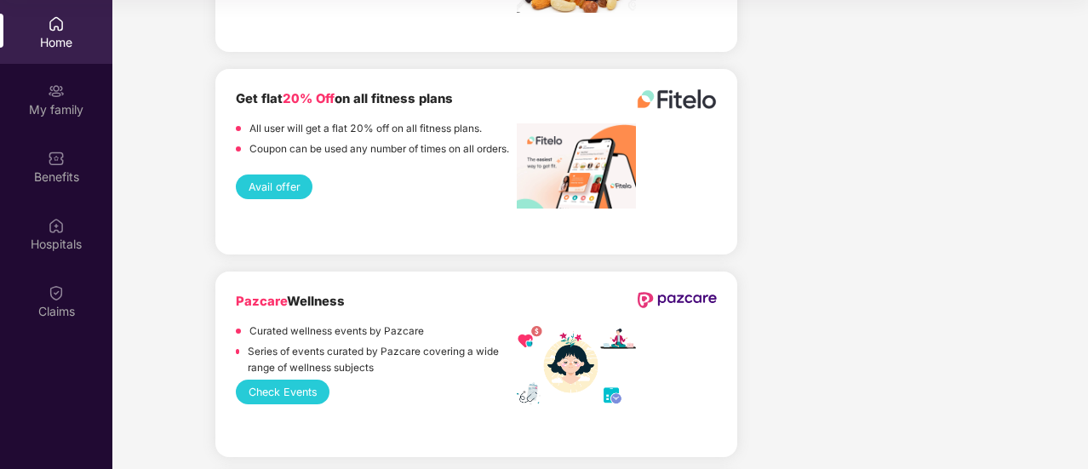
scroll to position [3735, 0]
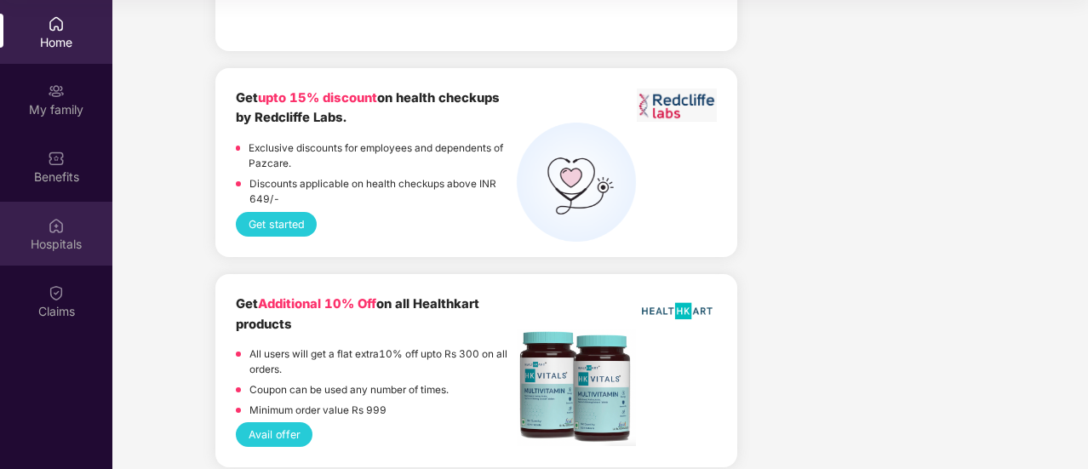
click at [67, 236] on div "Hospitals" at bounding box center [56, 244] width 112 height 17
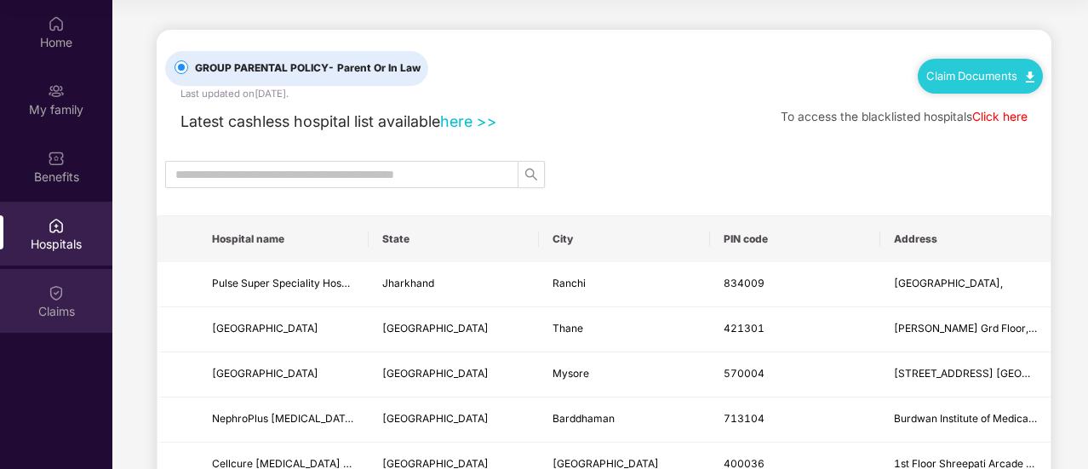
click at [65, 294] on div "Claims" at bounding box center [56, 301] width 112 height 64
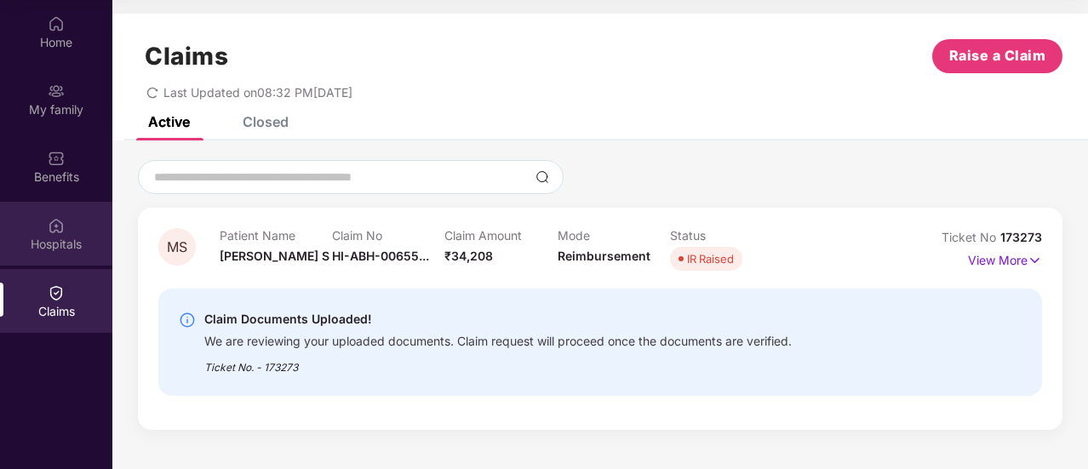
click at [63, 217] on img at bounding box center [56, 225] width 17 height 17
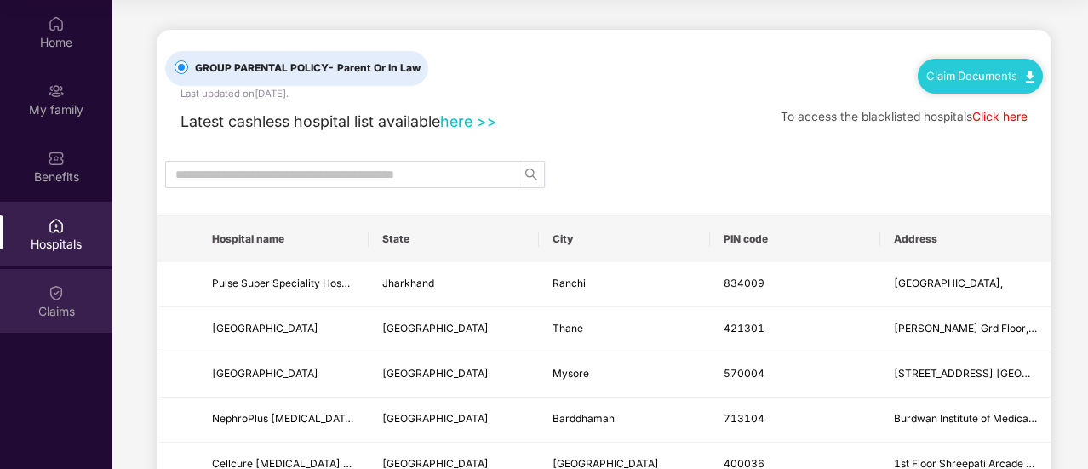
click at [65, 295] on div "Claims" at bounding box center [56, 301] width 112 height 64
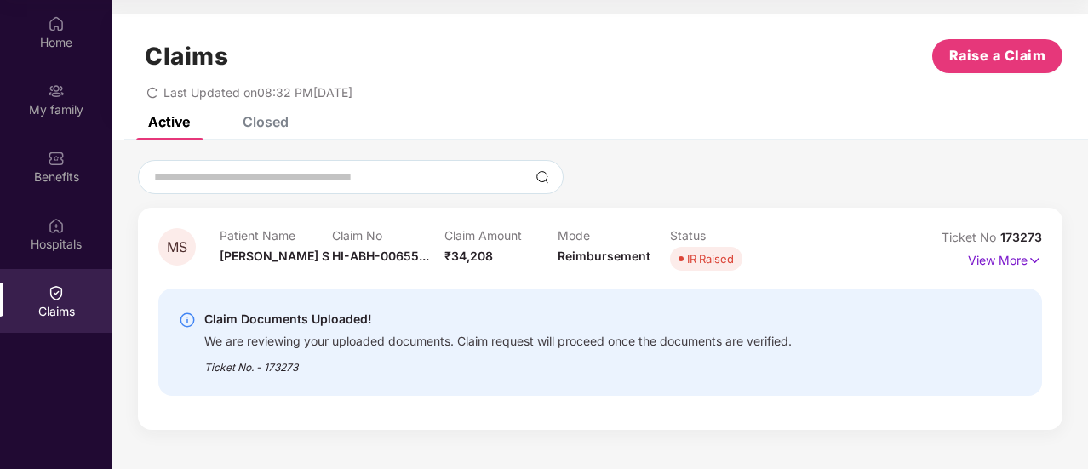
click at [1017, 254] on p "View More" at bounding box center [1005, 258] width 74 height 23
